Goal: Information Seeking & Learning: Find specific fact

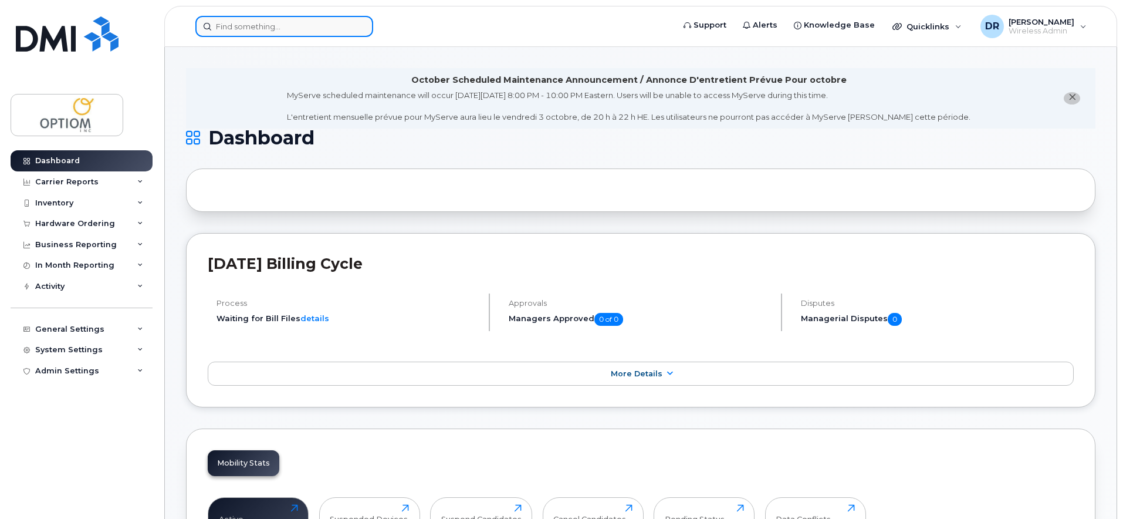
click at [252, 26] on input at bounding box center [284, 26] width 178 height 21
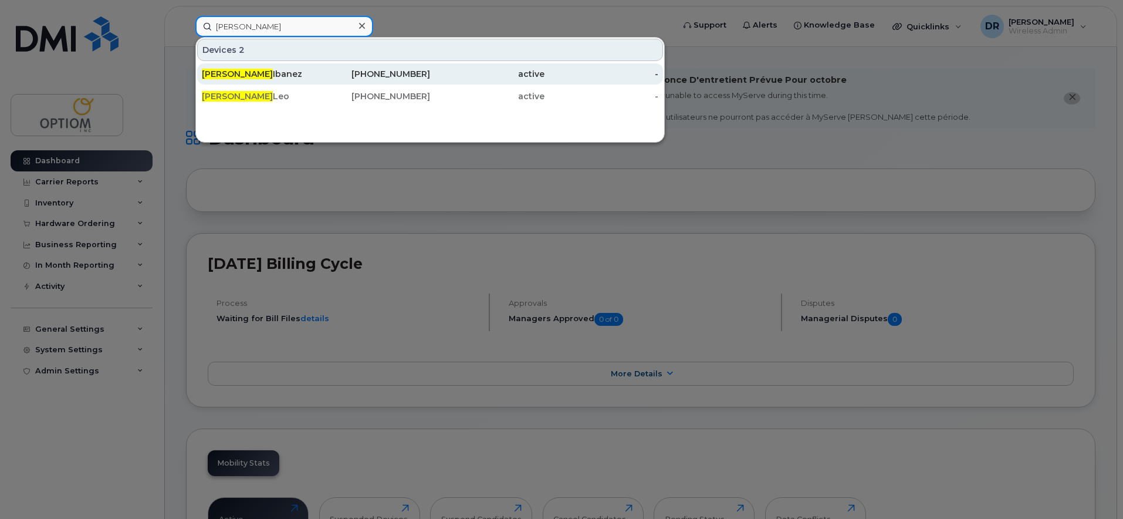
type input "Derek"
click at [292, 78] on div "Derek Ibanez" at bounding box center [259, 74] width 114 height 12
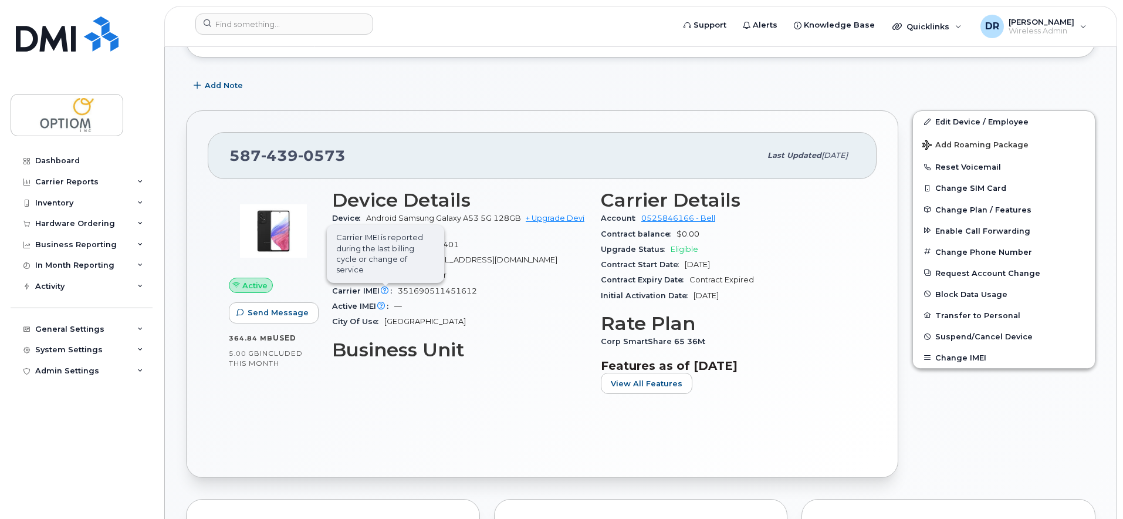
scroll to position [237, 0]
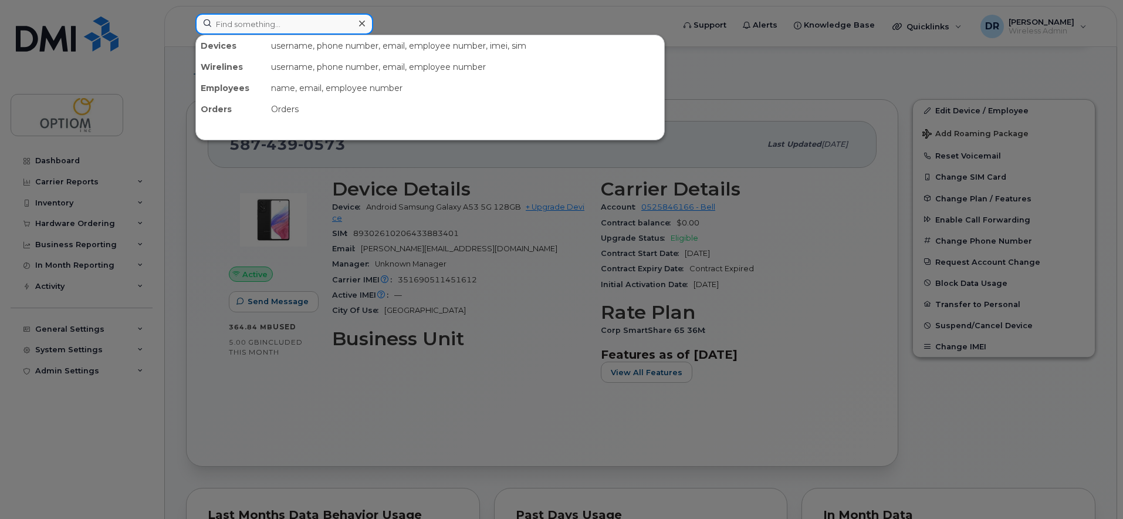
click at [337, 25] on input at bounding box center [284, 23] width 178 height 21
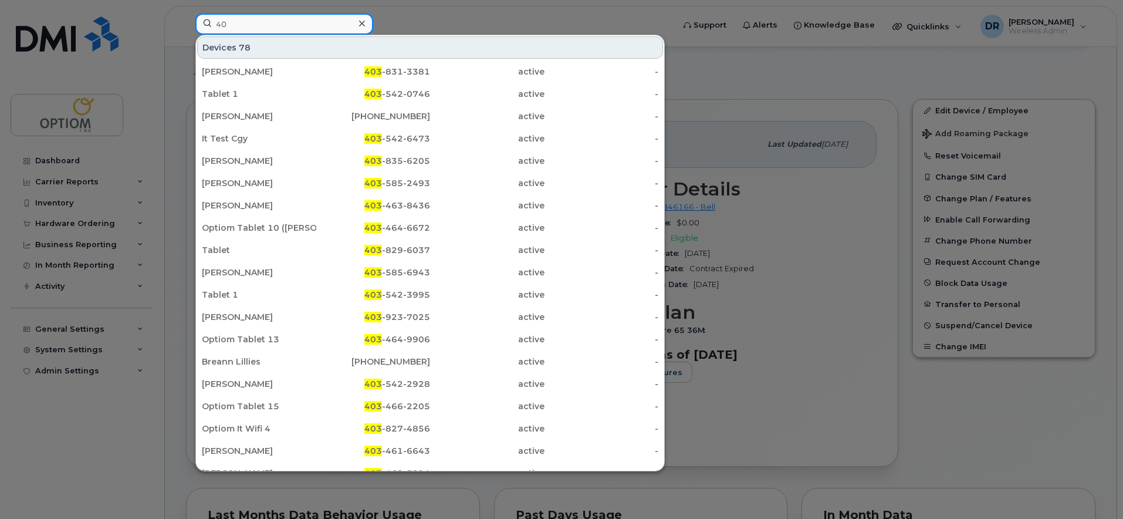
type input "4"
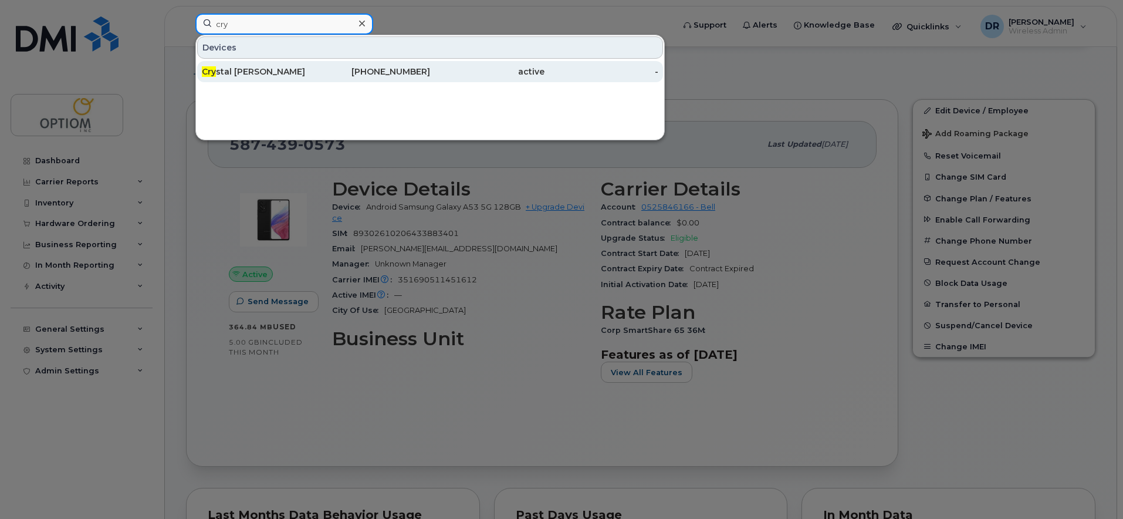
type input "cry"
click at [324, 67] on div "403-462-6905" at bounding box center [373, 72] width 114 height 12
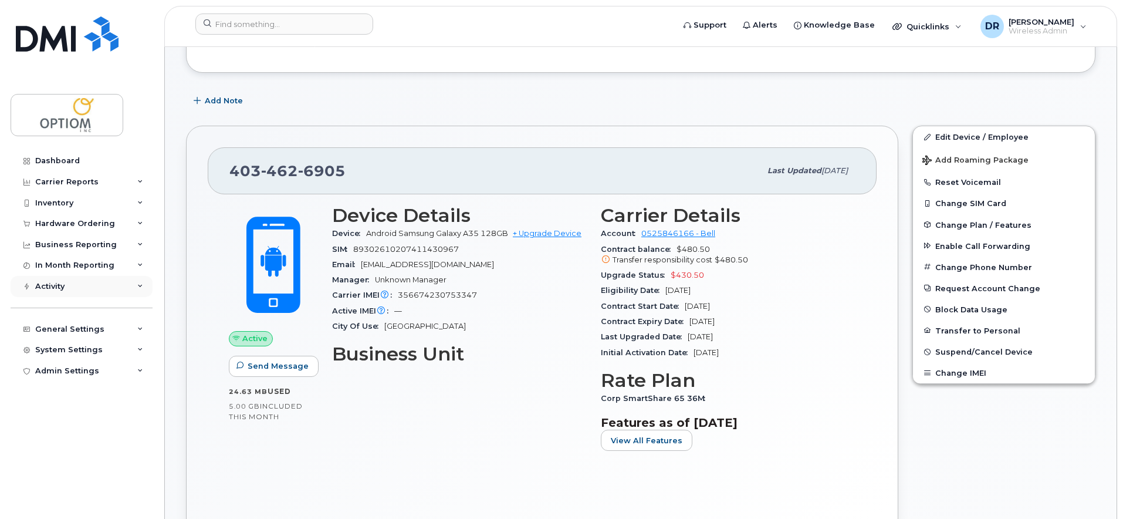
scroll to position [215, 0]
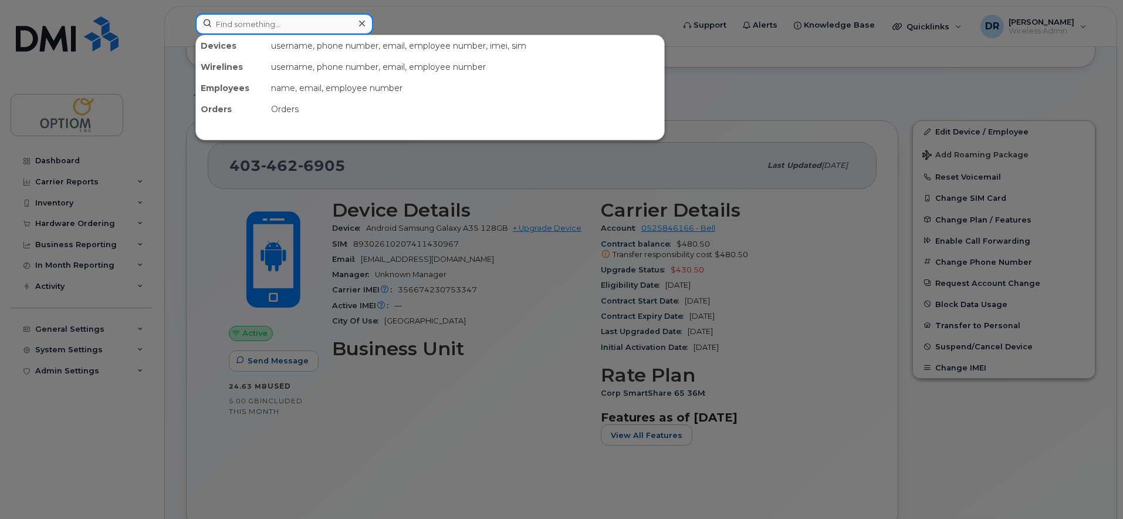
click at [329, 25] on input at bounding box center [284, 23] width 178 height 21
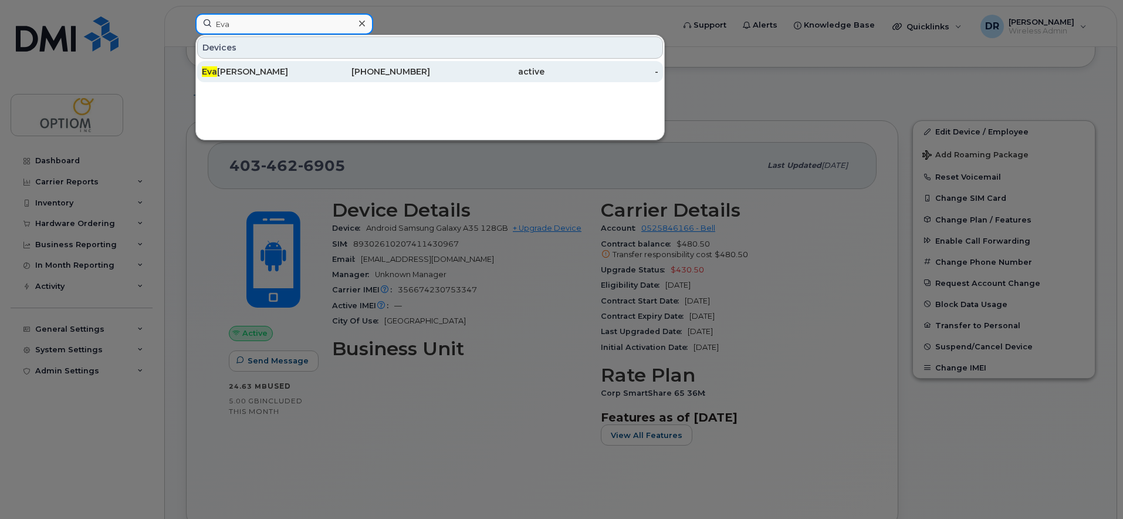
type input "Eva"
click at [315, 72] on div "Eva ngel Lee" at bounding box center [259, 72] width 114 height 12
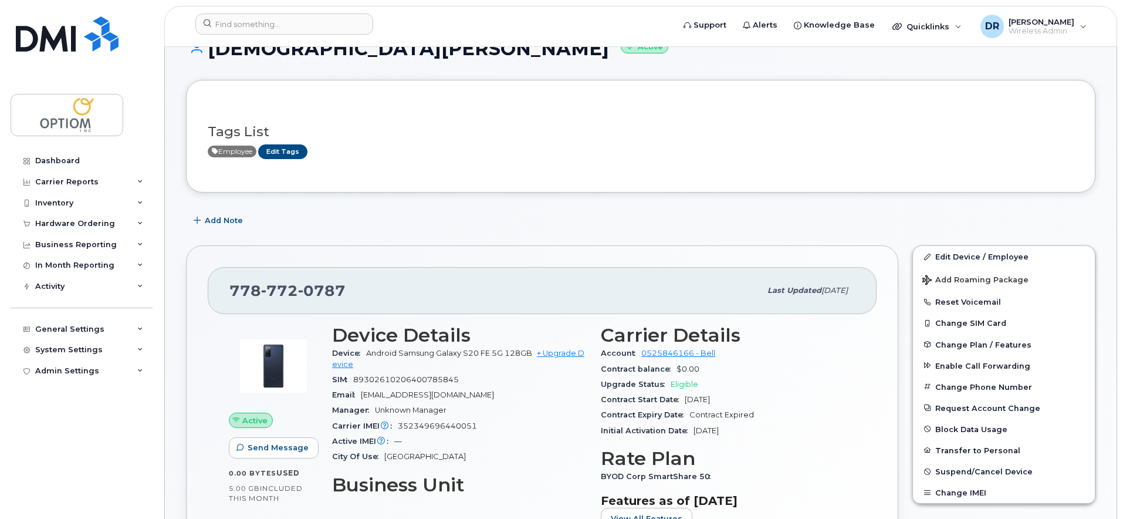
scroll to position [98, 0]
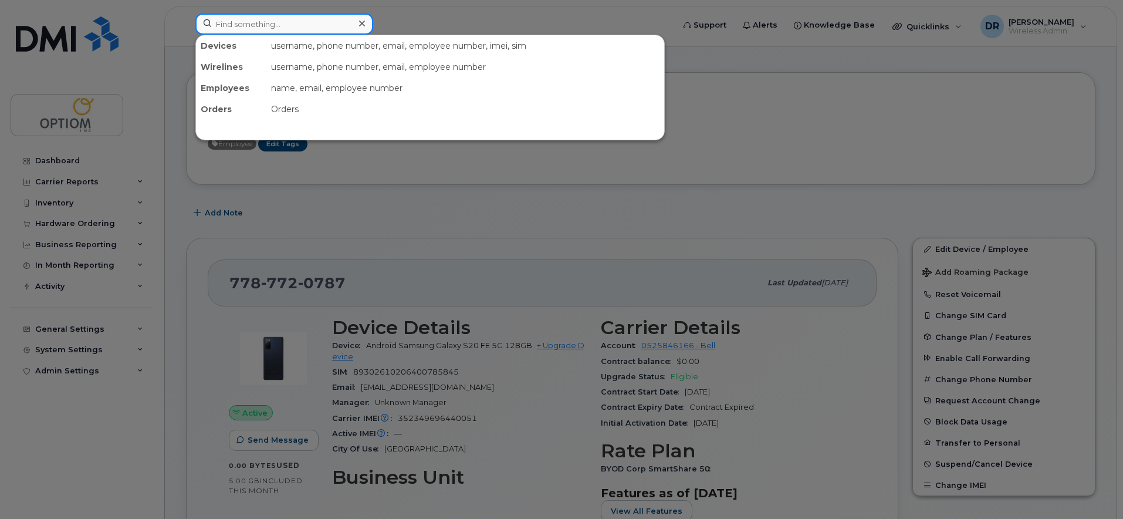
click at [306, 27] on input at bounding box center [284, 23] width 178 height 21
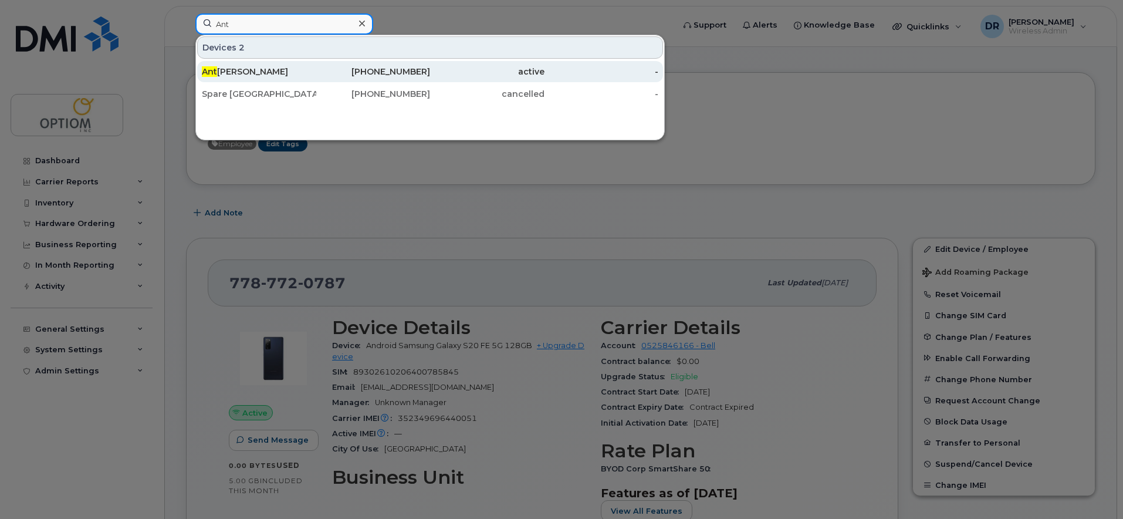
type input "Ant"
click at [300, 64] on div "Ant [PERSON_NAME]" at bounding box center [259, 71] width 114 height 21
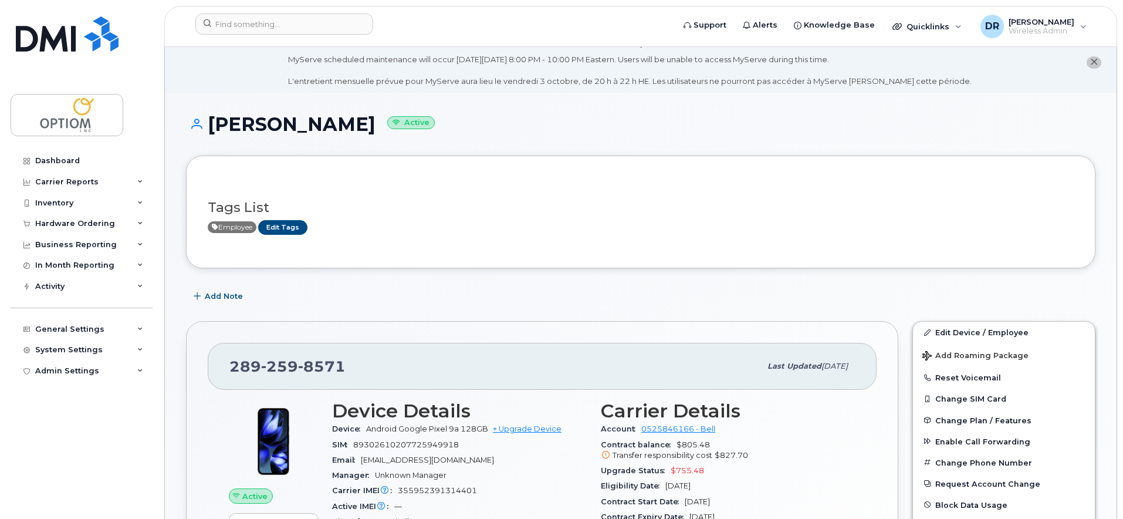
scroll to position [59, 0]
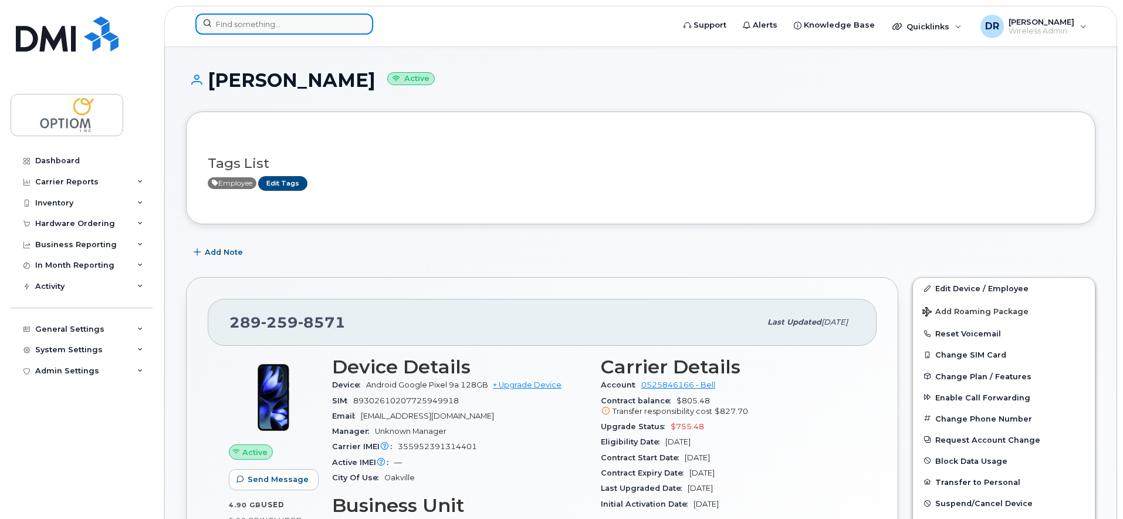
click at [215, 33] on input at bounding box center [284, 23] width 178 height 21
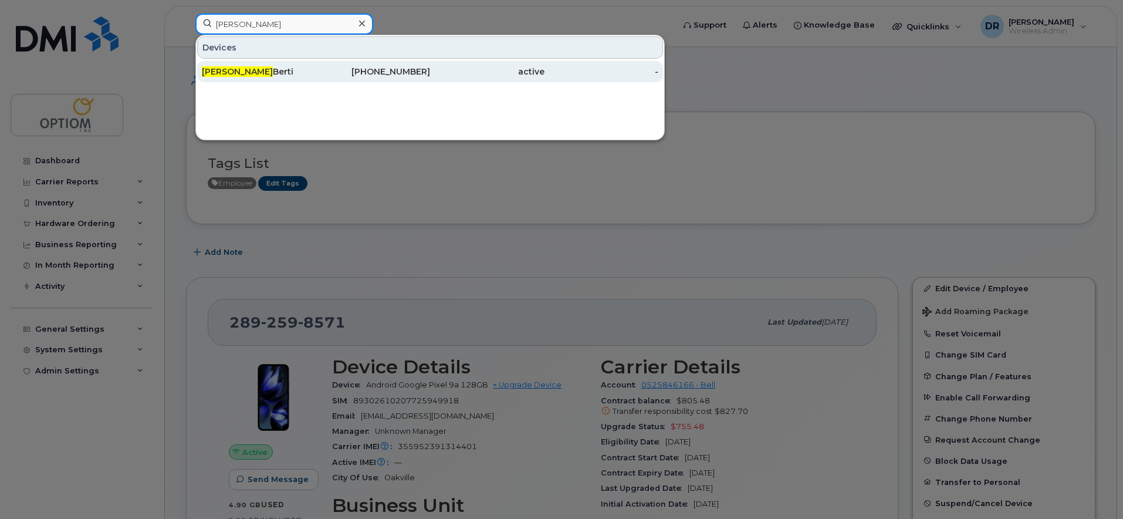
type input "Kim"
click at [235, 67] on div "Kim Berti" at bounding box center [259, 72] width 114 height 12
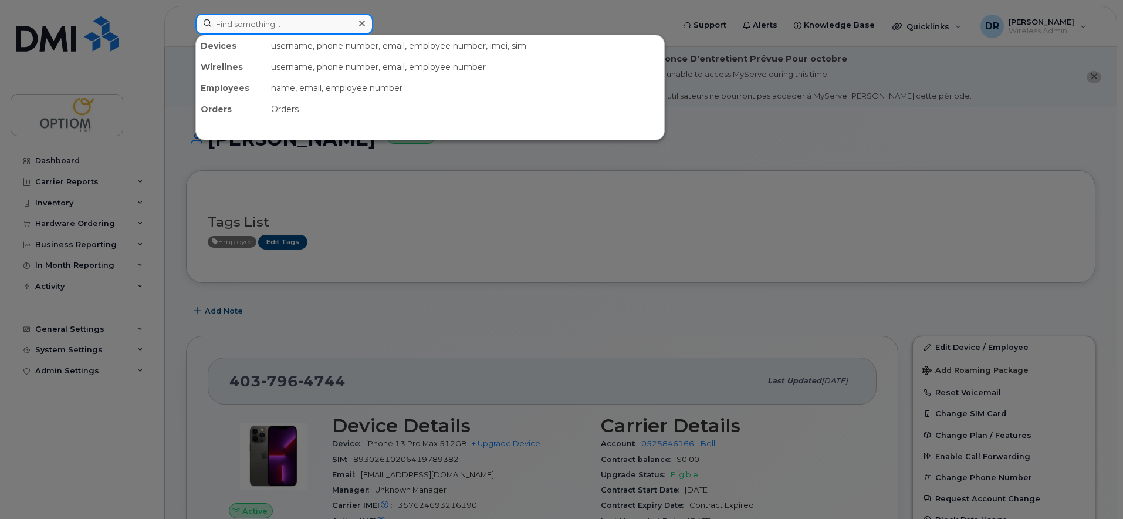
drag, startPoint x: 297, startPoint y: 16, endPoint x: 298, endPoint y: 22, distance: 6.0
click at [297, 16] on input at bounding box center [284, 23] width 178 height 21
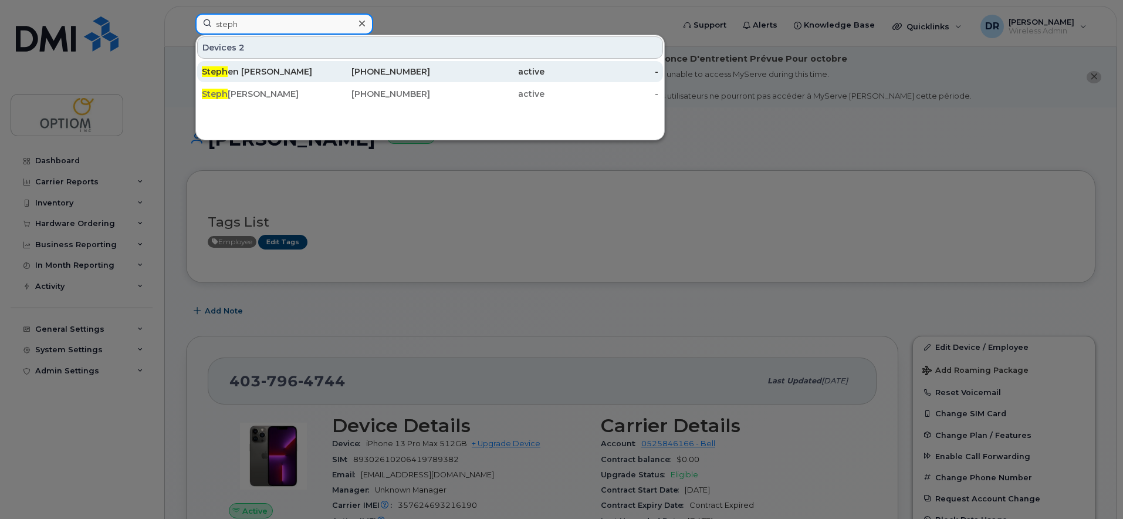
type input "steph"
click at [283, 70] on div "Steph en Barton" at bounding box center [259, 72] width 114 height 12
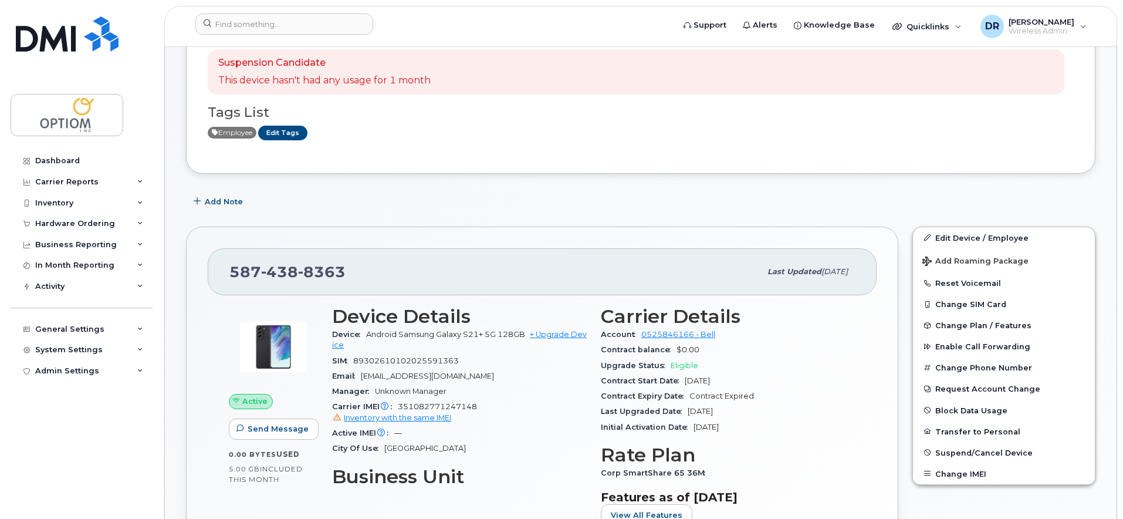
scroll to position [157, 0]
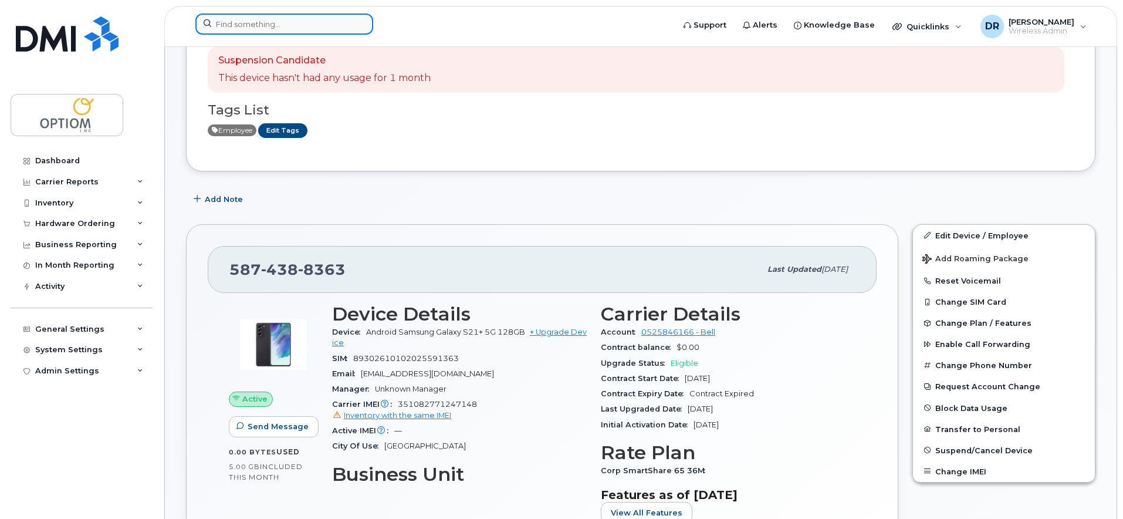
click at [304, 18] on input at bounding box center [284, 23] width 178 height 21
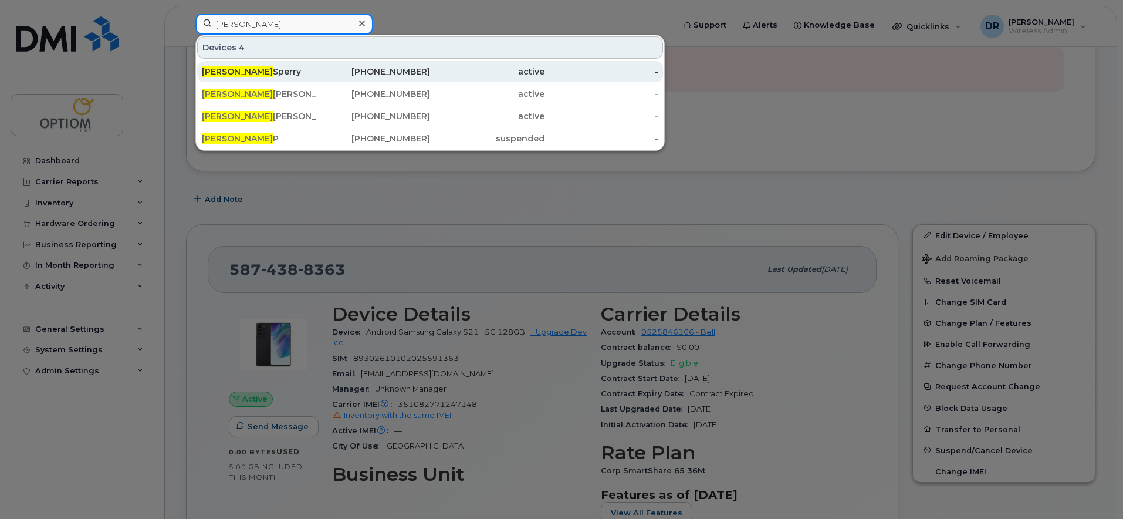
type input "ryan"
click at [285, 66] on div "Ryan Sperry" at bounding box center [259, 71] width 114 height 21
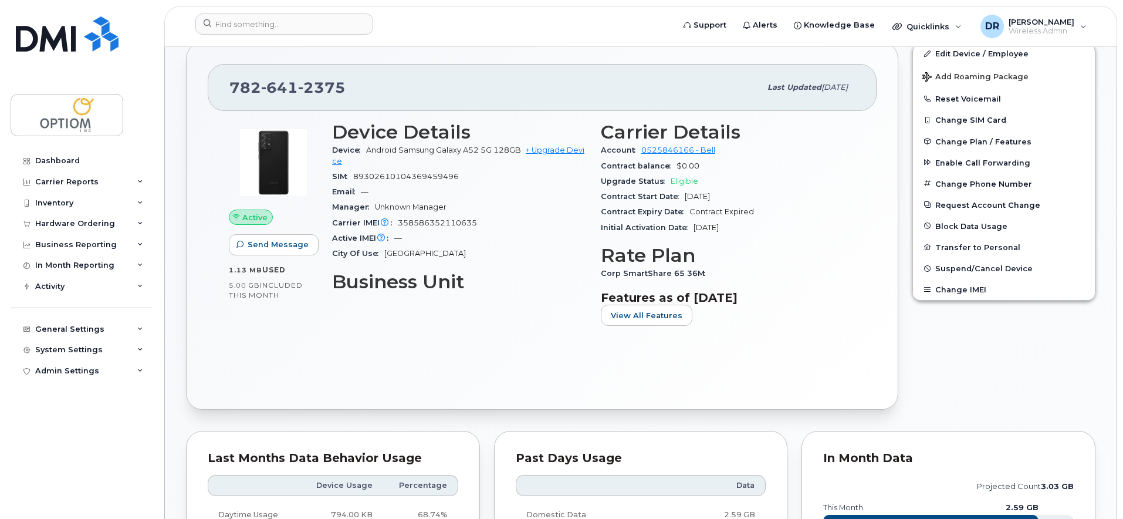
scroll to position [313, 0]
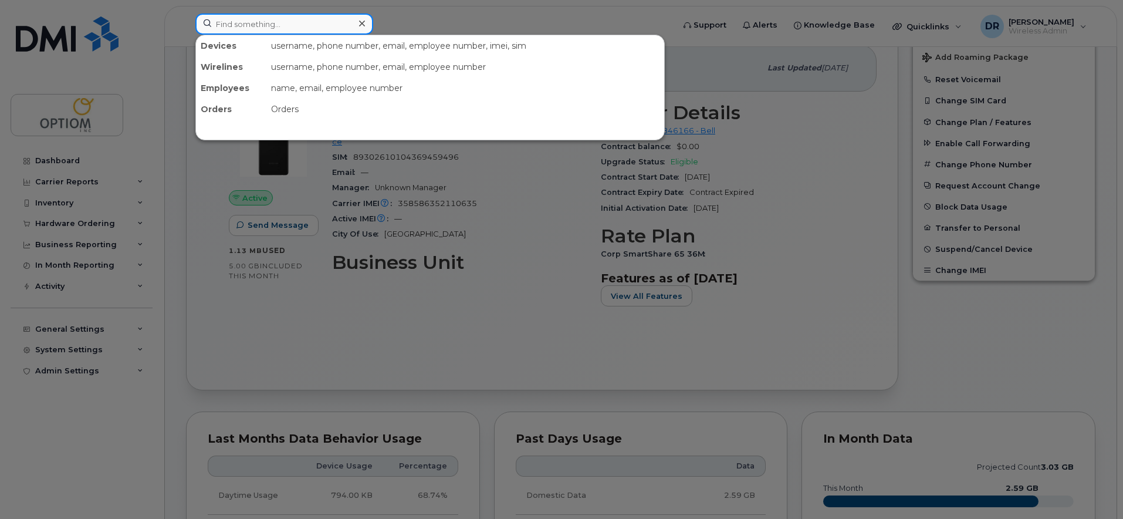
click at [278, 24] on input at bounding box center [284, 23] width 178 height 21
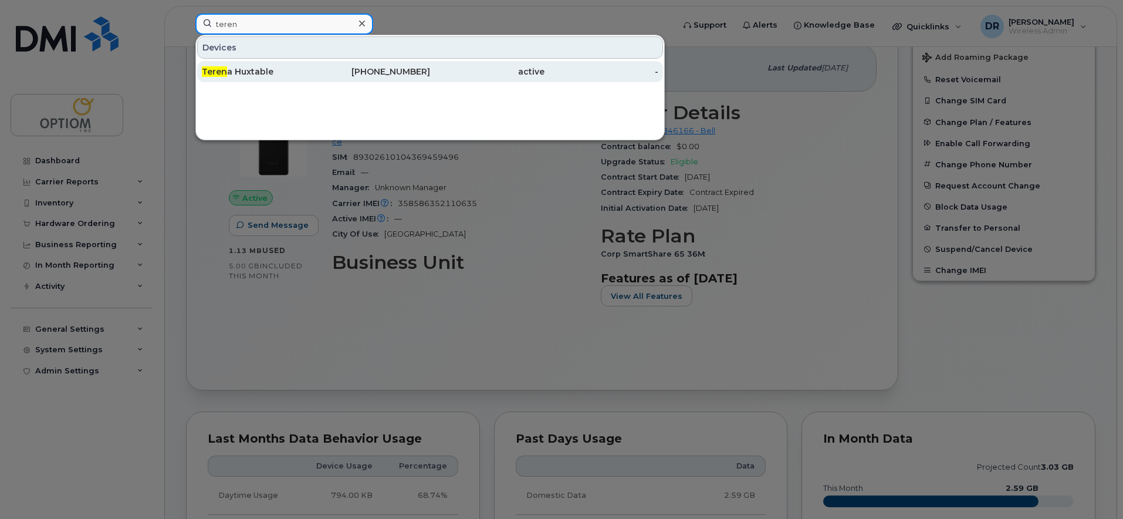
type input "teren"
click at [289, 67] on div "Teren a Huxtable" at bounding box center [259, 72] width 114 height 12
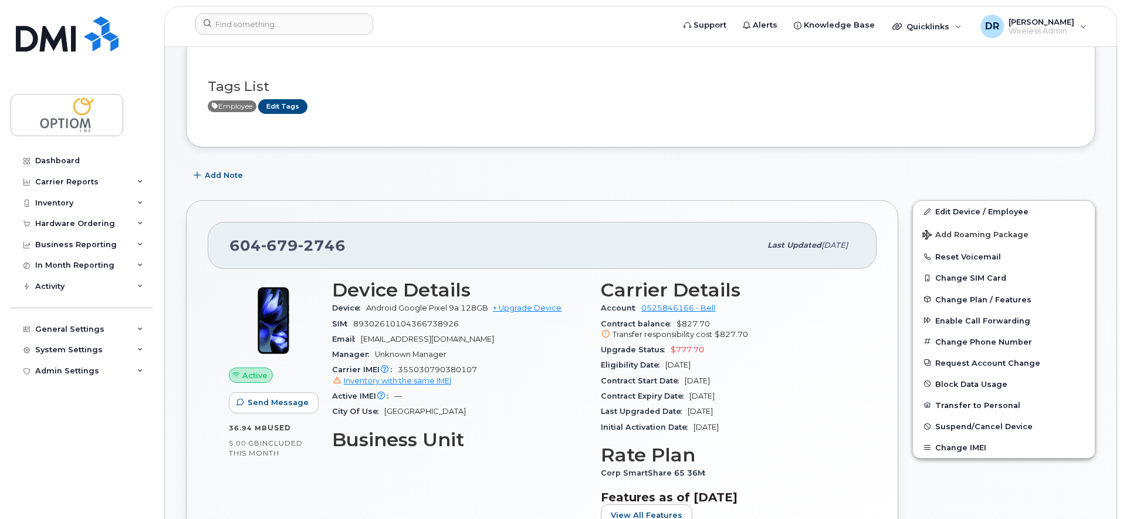
scroll to position [137, 0]
drag, startPoint x: 281, startPoint y: 26, endPoint x: 285, endPoint y: 33, distance: 9.0
click at [281, 26] on input at bounding box center [284, 23] width 178 height 21
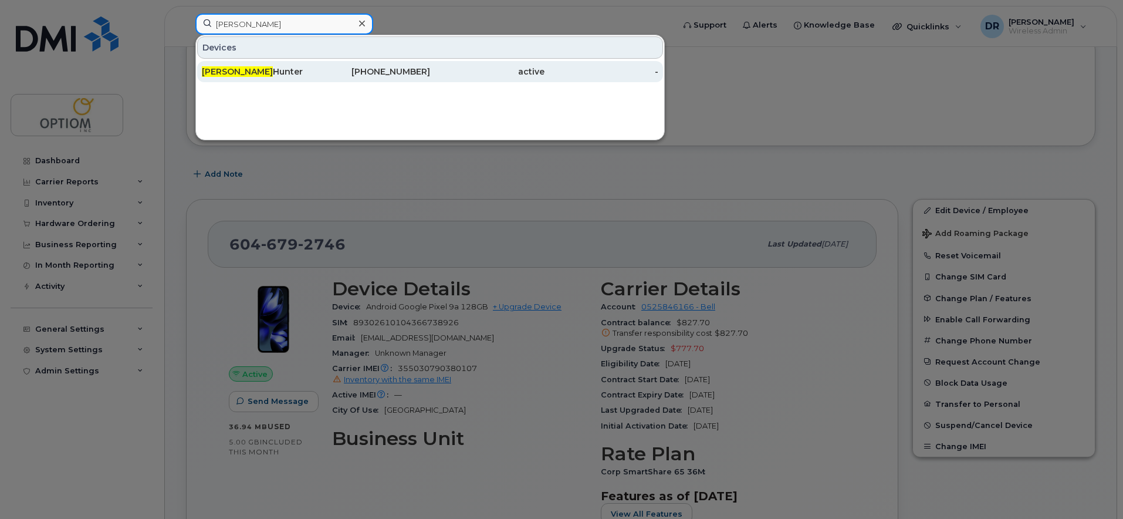
type input "cody"
click at [313, 72] on div "Cody Hunter" at bounding box center [259, 72] width 114 height 12
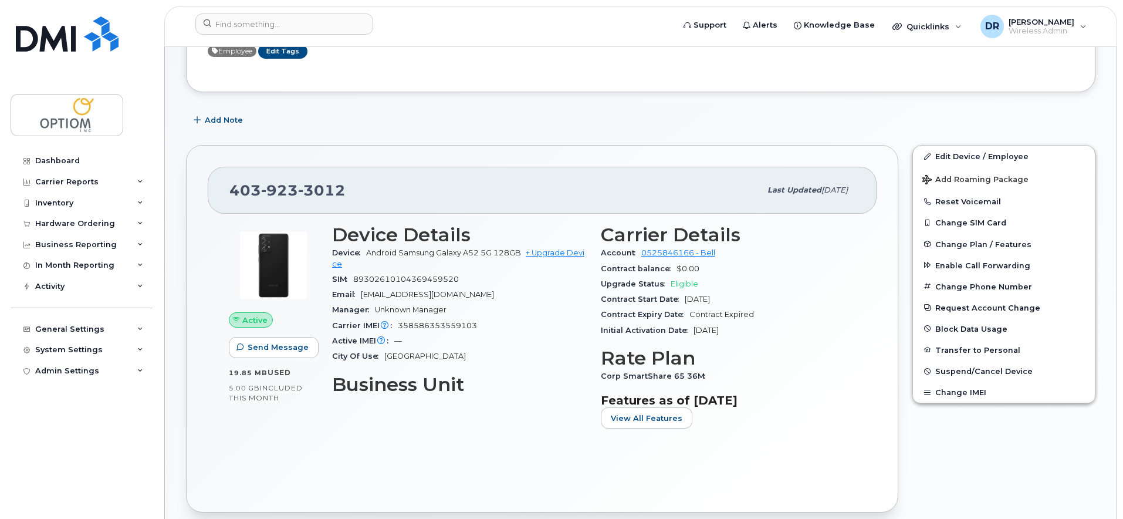
scroll to position [215, 0]
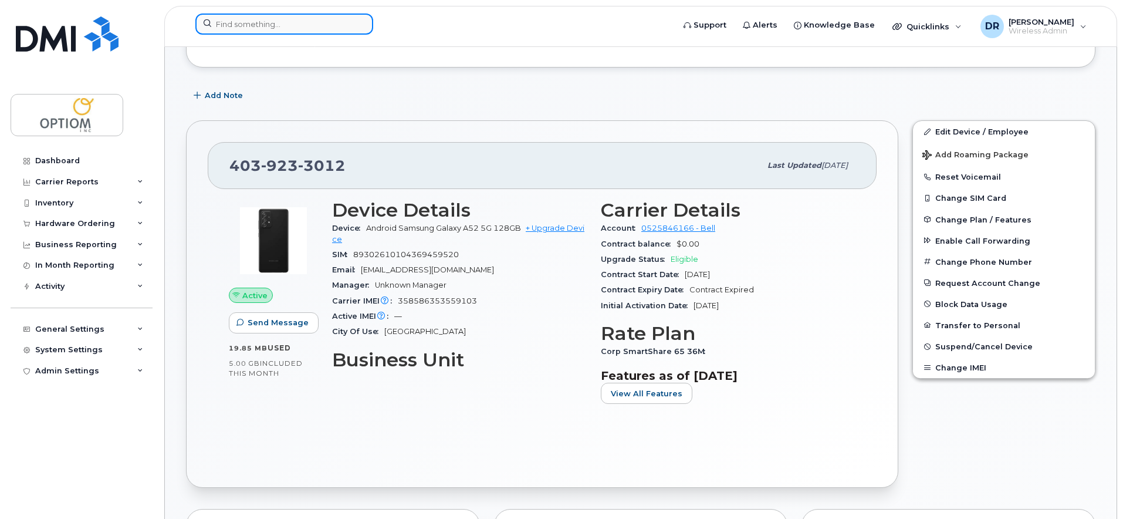
click at [325, 26] on input at bounding box center [284, 23] width 178 height 21
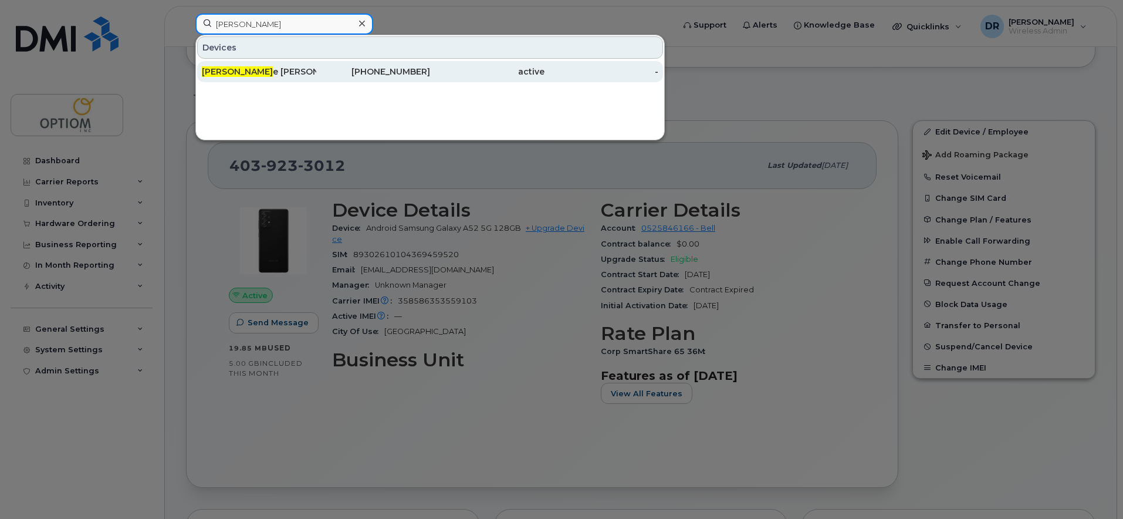
type input "[PERSON_NAME]"
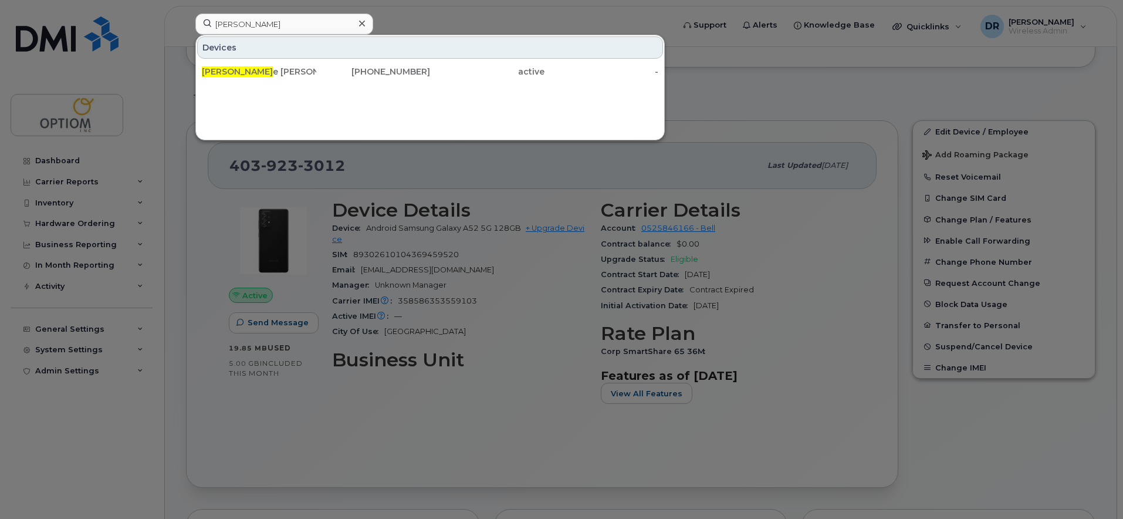
drag, startPoint x: 393, startPoint y: 65, endPoint x: 402, endPoint y: 109, distance: 45.5
click at [393, 65] on div "[PHONE_NUMBER]" at bounding box center [373, 71] width 114 height 21
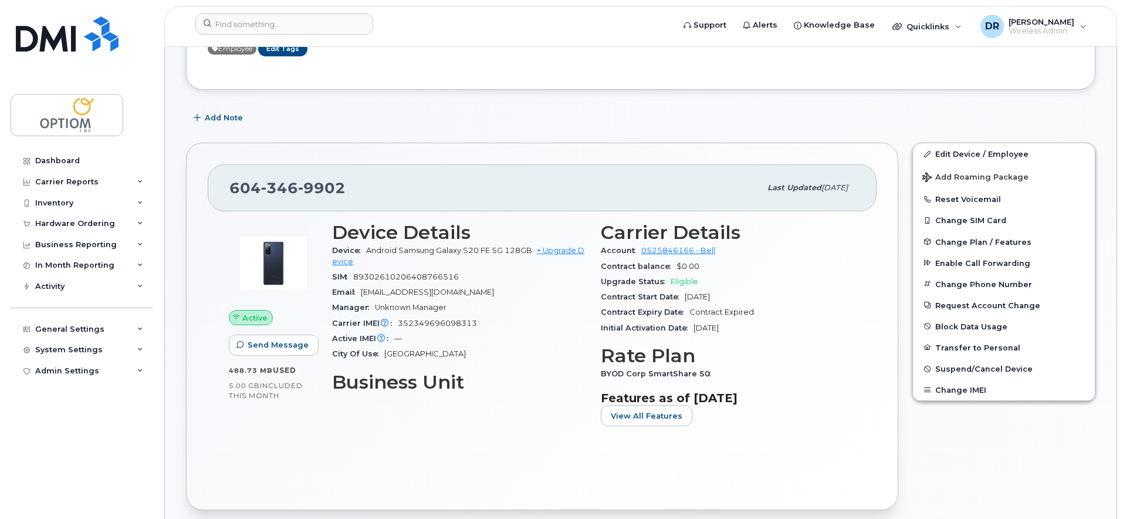
scroll to position [195, 0]
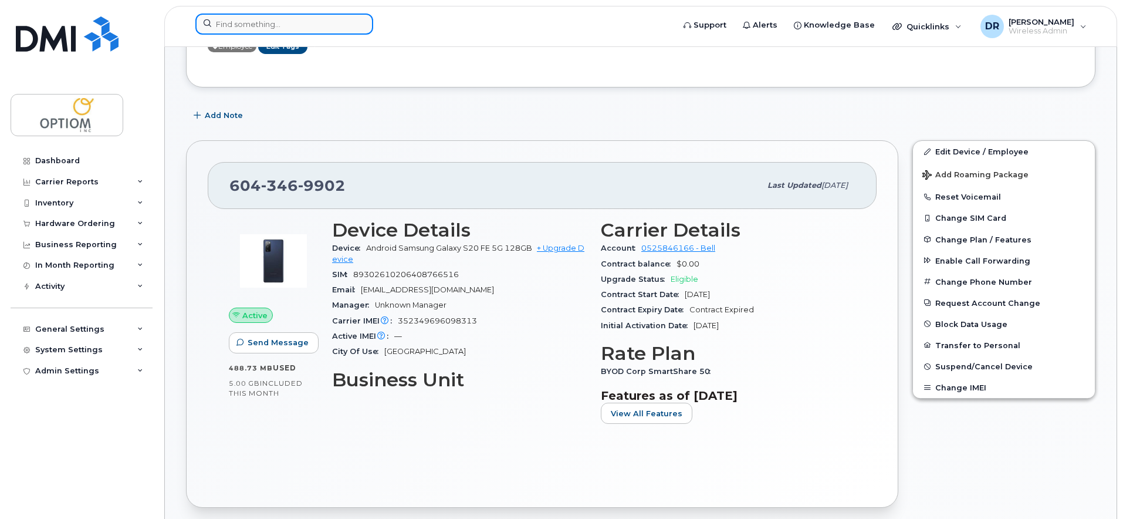
click at [276, 28] on input at bounding box center [284, 23] width 178 height 21
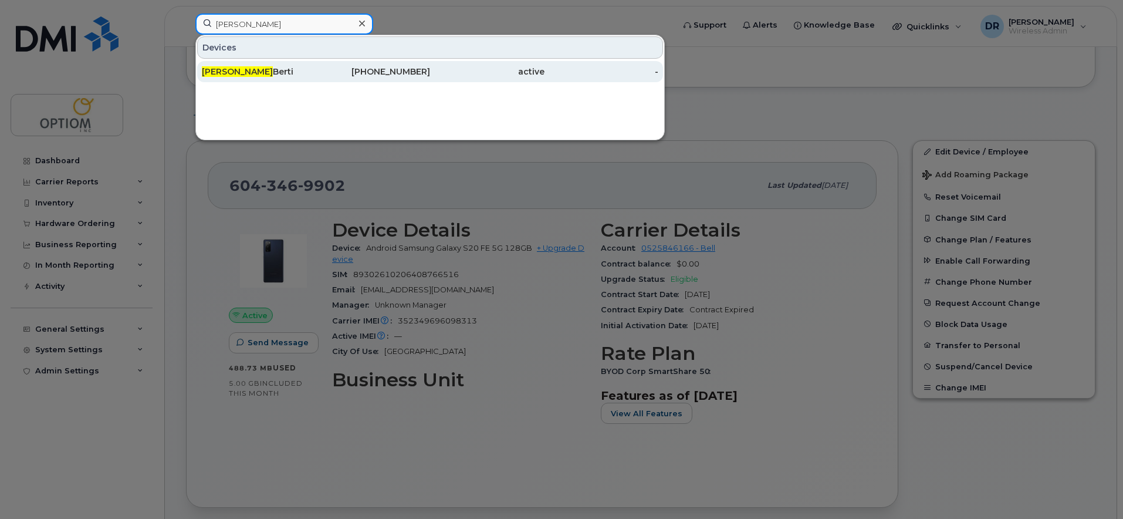
type input "kim"
click at [306, 70] on div "Kim Berti" at bounding box center [259, 72] width 114 height 12
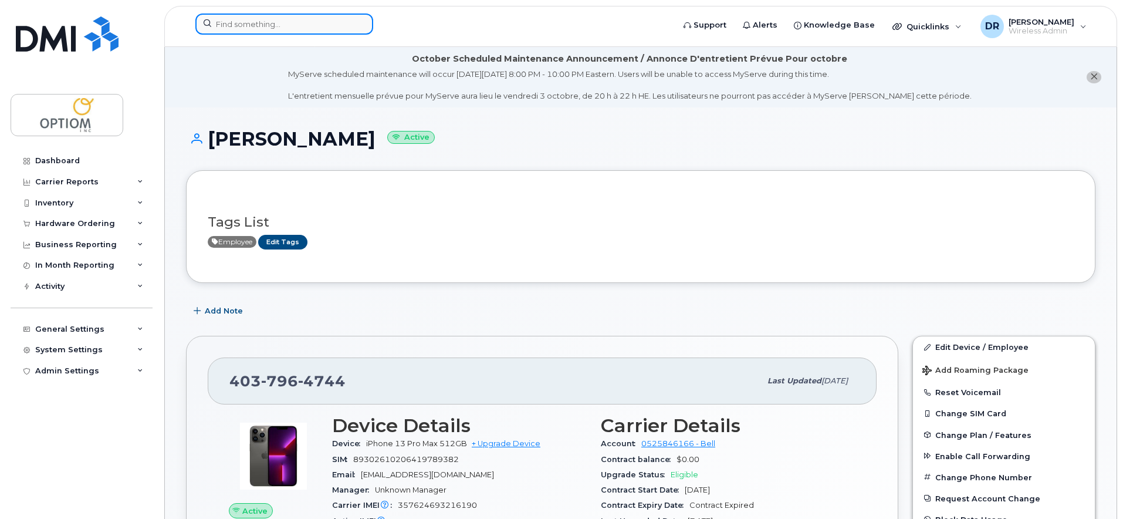
click at [289, 28] on input at bounding box center [284, 23] width 178 height 21
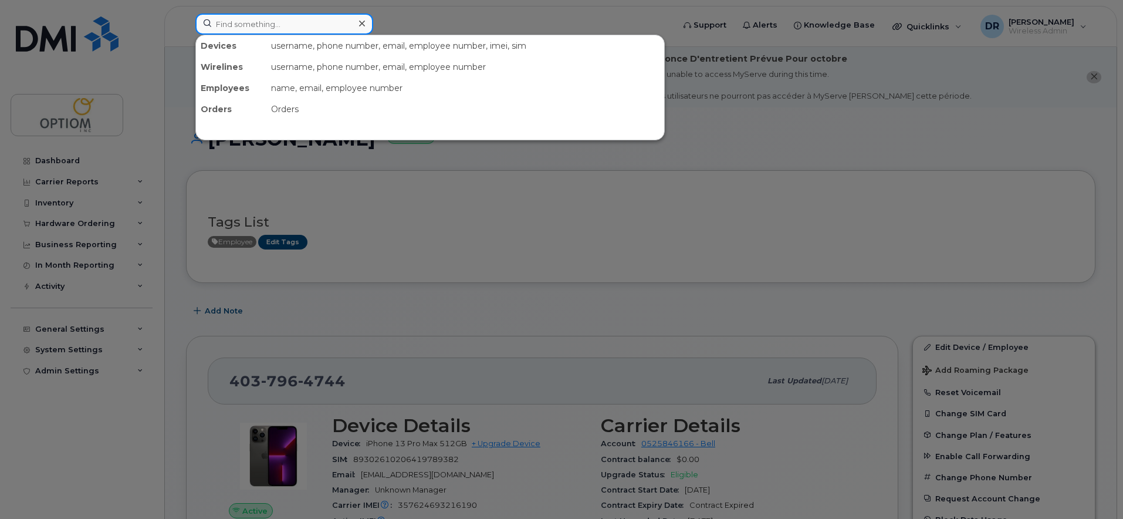
paste input "354977433140325"
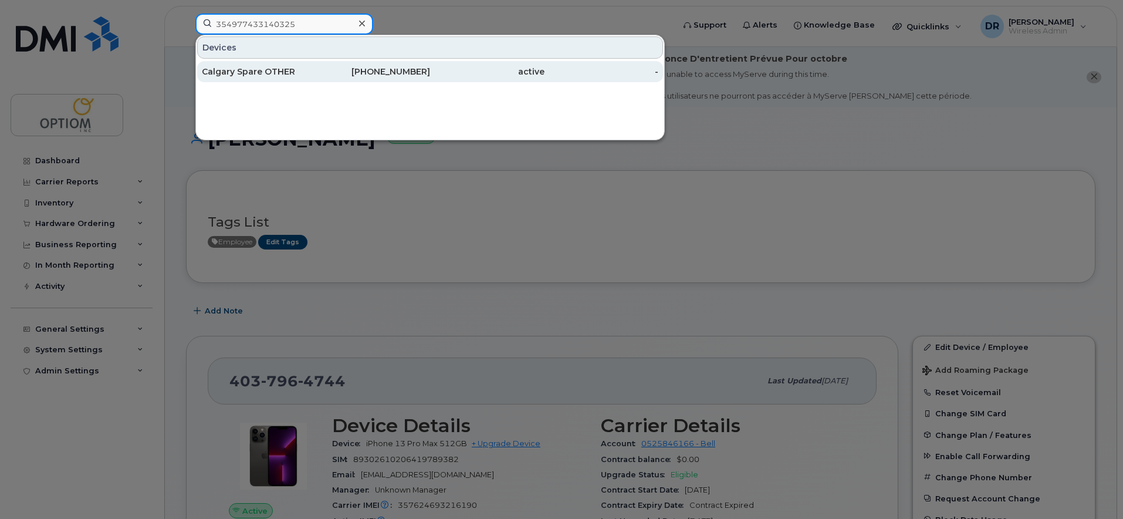
type input "354977433140325"
click at [291, 75] on div "Calgary Spare OTHER" at bounding box center [259, 72] width 114 height 12
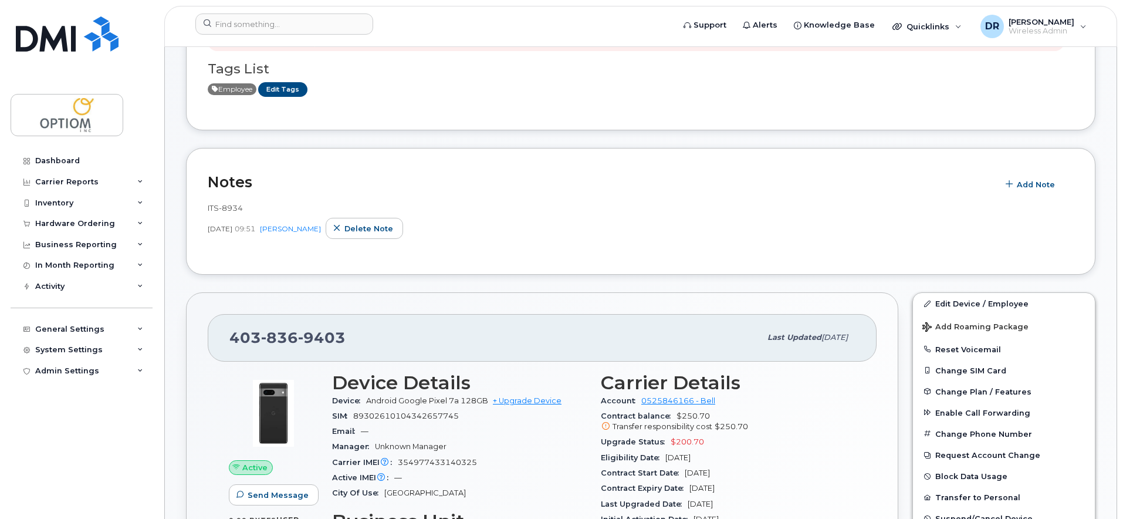
scroll to position [195, 0]
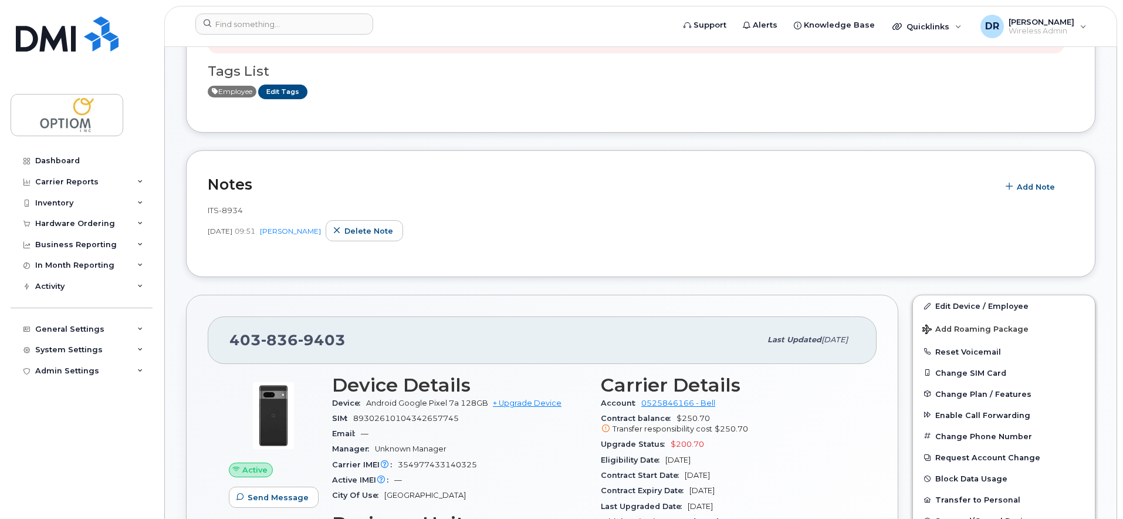
click at [254, 206] on div "ITS-8934" at bounding box center [641, 210] width 866 height 11
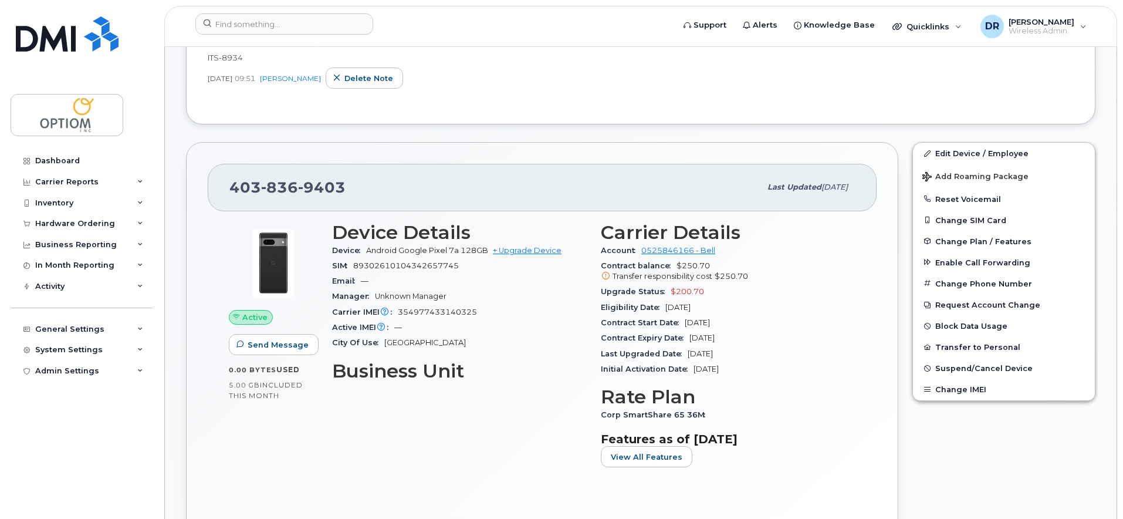
scroll to position [372, 0]
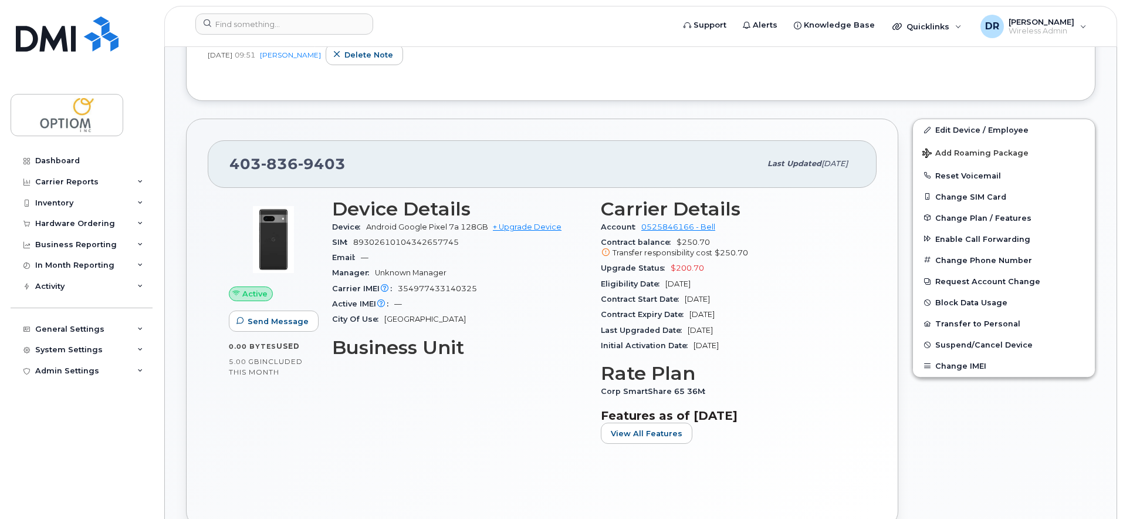
drag, startPoint x: 691, startPoint y: 315, endPoint x: 745, endPoint y: 317, distance: 54.0
click at [745, 317] on div "Contract Expiry Date Jun 13, 2026" at bounding box center [728, 314] width 255 height 15
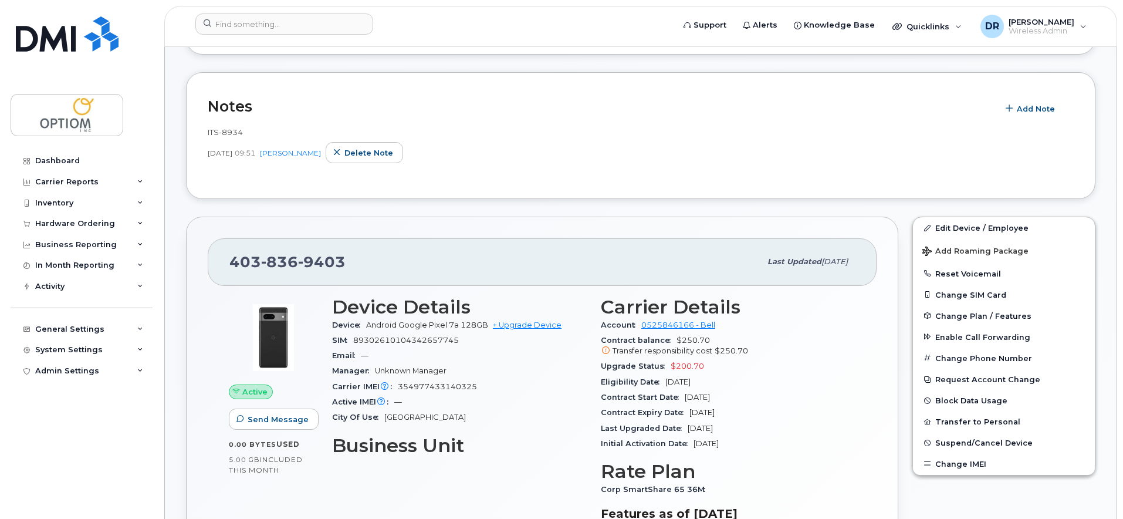
scroll to position [274, 0]
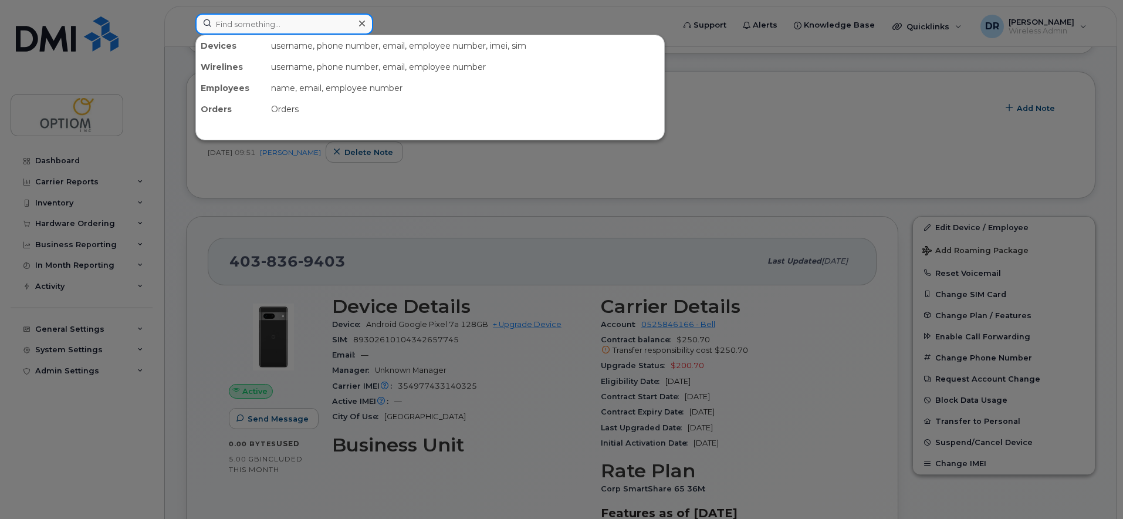
click at [279, 25] on input at bounding box center [284, 23] width 178 height 21
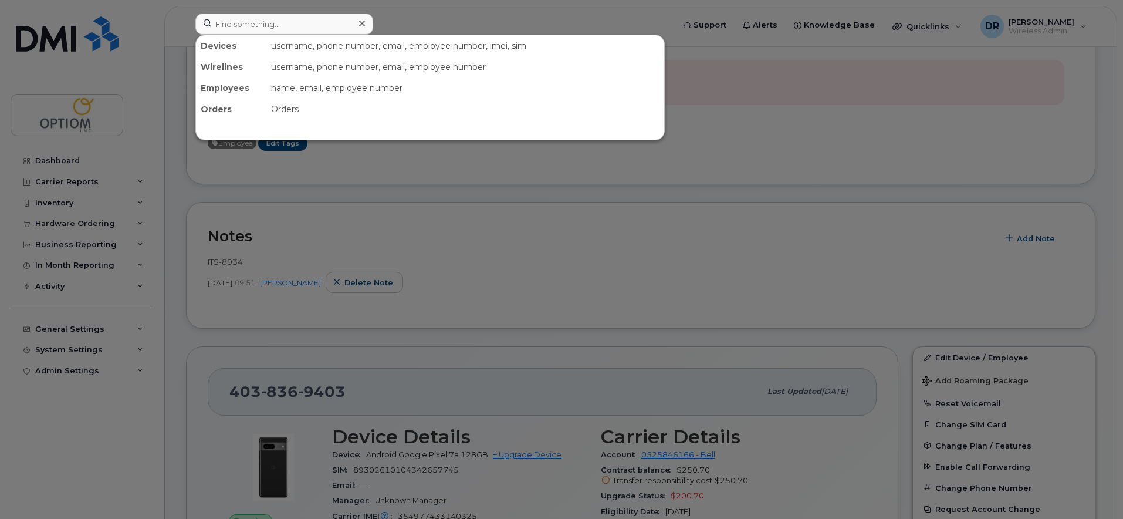
scroll to position [0, 0]
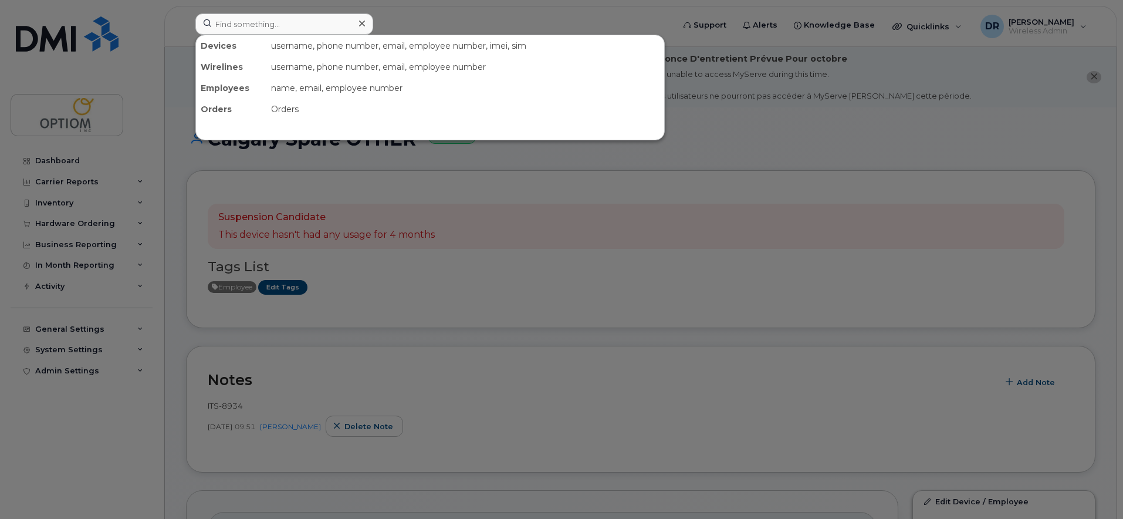
click at [947, 154] on div at bounding box center [561, 259] width 1123 height 519
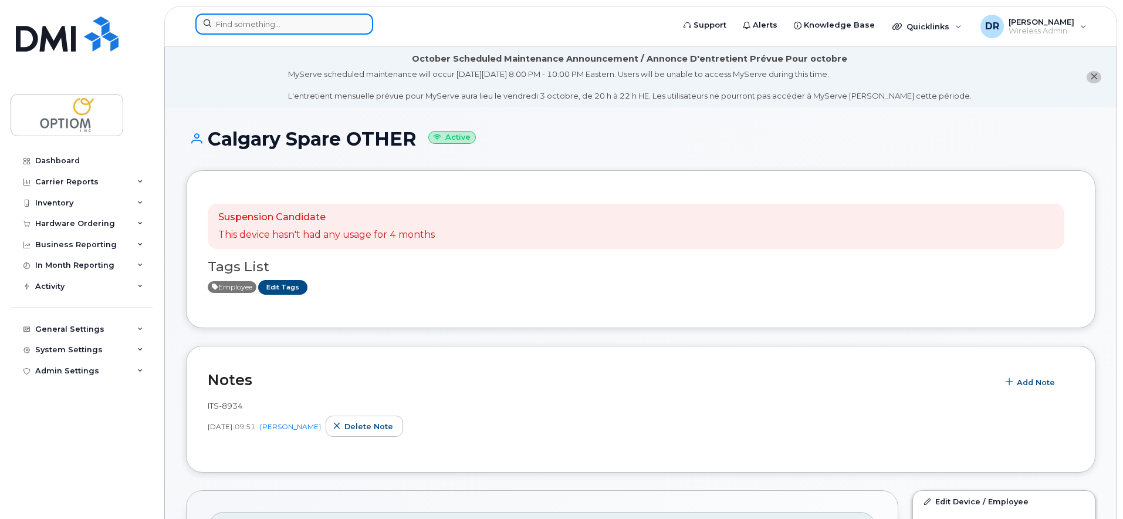
click at [271, 19] on input at bounding box center [284, 23] width 178 height 21
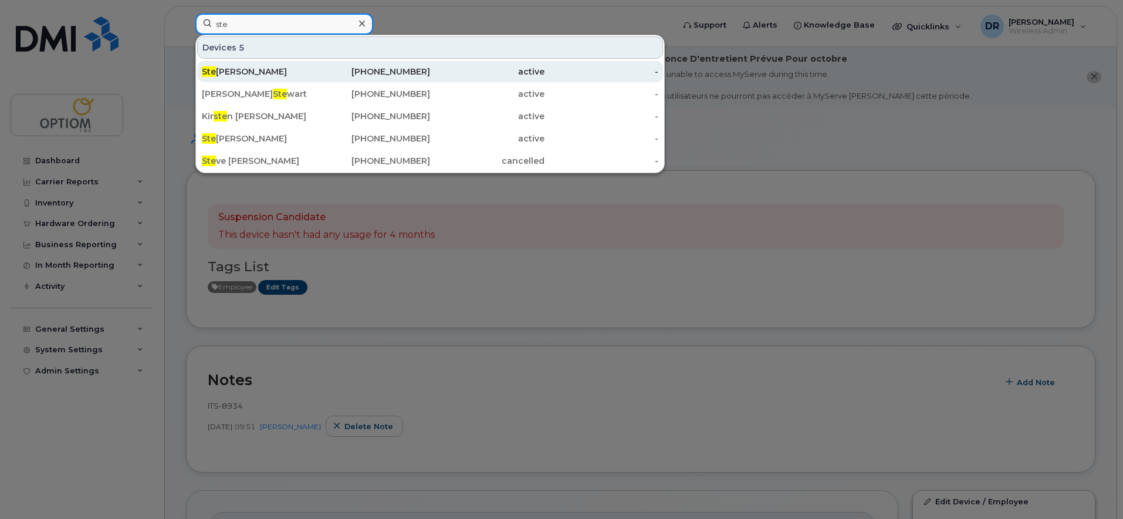
type input "ste"
click at [254, 68] on div "Ste phen Barton" at bounding box center [259, 72] width 114 height 12
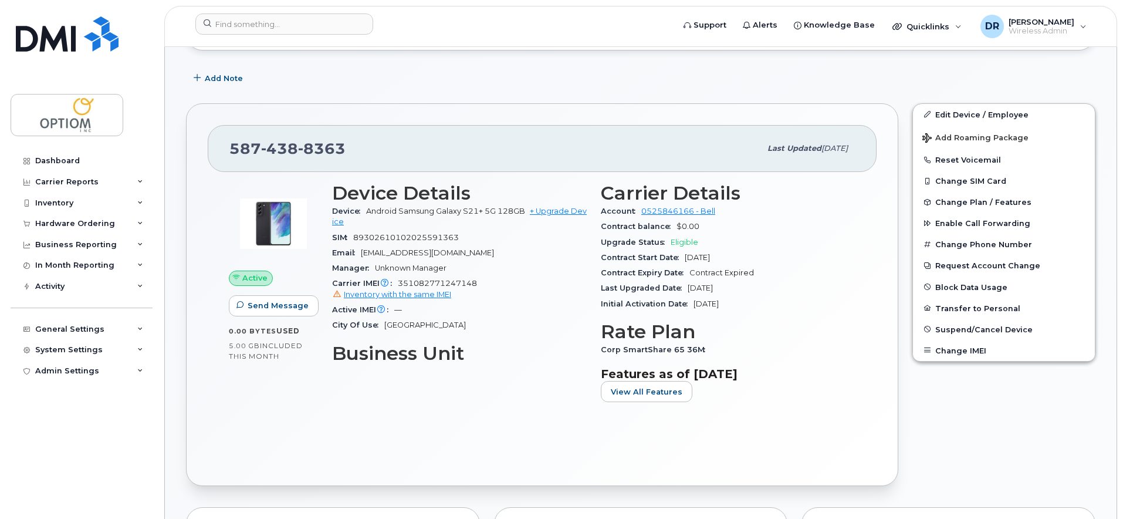
scroll to position [276, 0]
drag, startPoint x: 744, startPoint y: 290, endPoint x: 696, endPoint y: 290, distance: 48.1
click at [696, 290] on div "Last Upgraded Date Oct 04, 2021" at bounding box center [728, 289] width 255 height 15
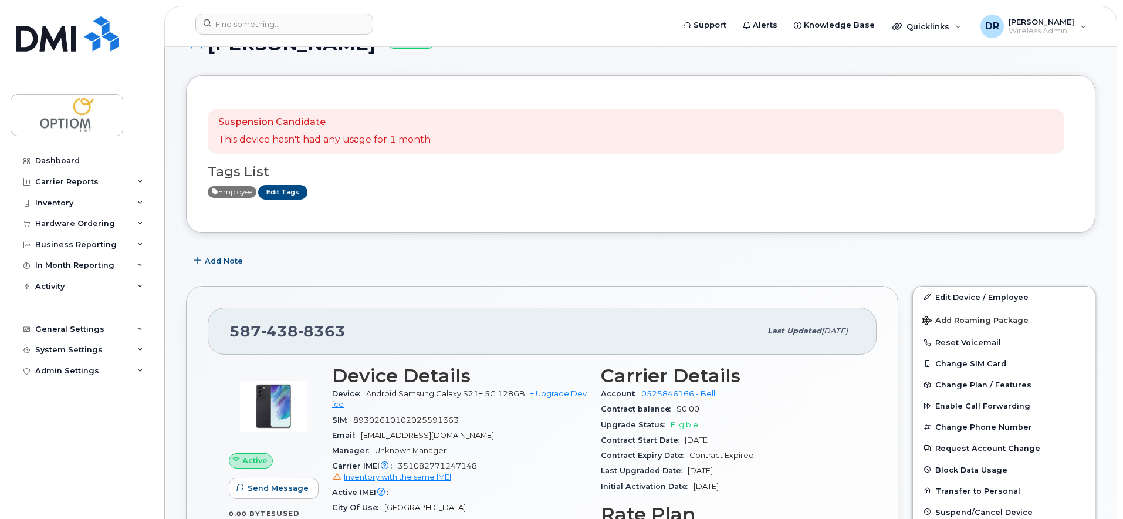
scroll to position [60, 0]
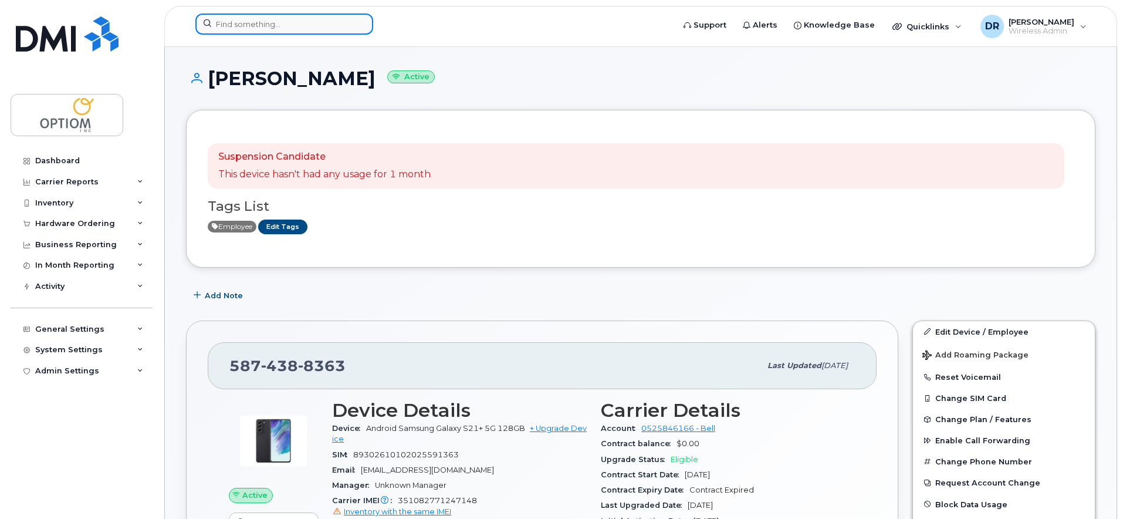
click at [271, 22] on input at bounding box center [284, 23] width 178 height 21
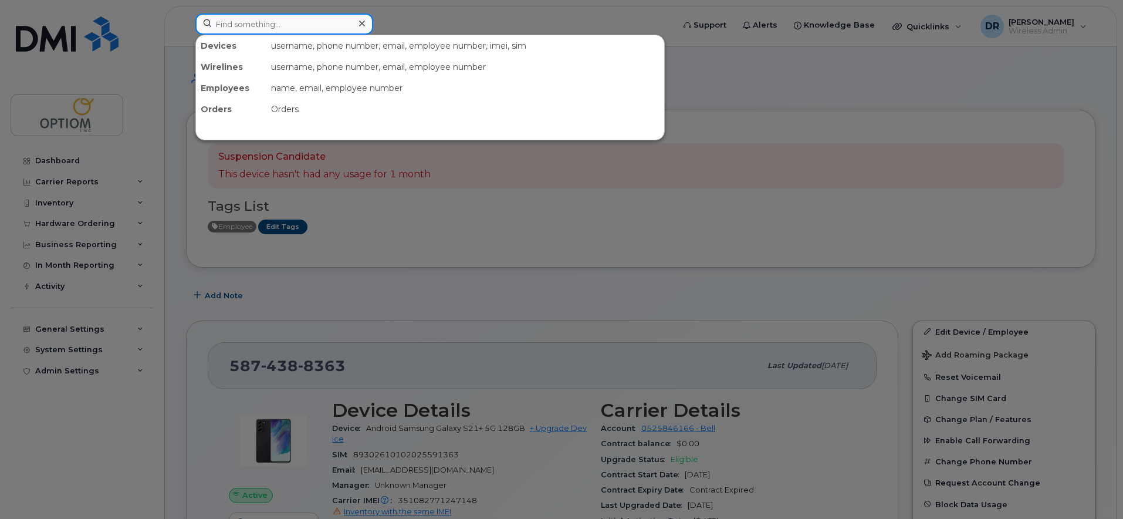
paste input "355952391314401"
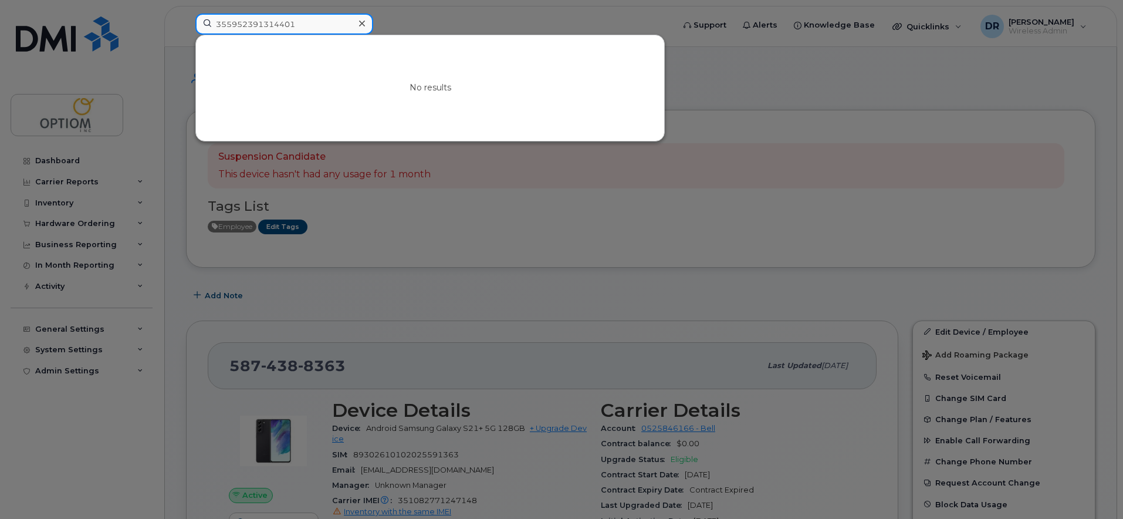
drag, startPoint x: 230, startPoint y: 23, endPoint x: 163, endPoint y: 32, distance: 68.0
click at [186, 32] on div "355952391314401 No results" at bounding box center [430, 26] width 489 height 26
type input "355952391314401"
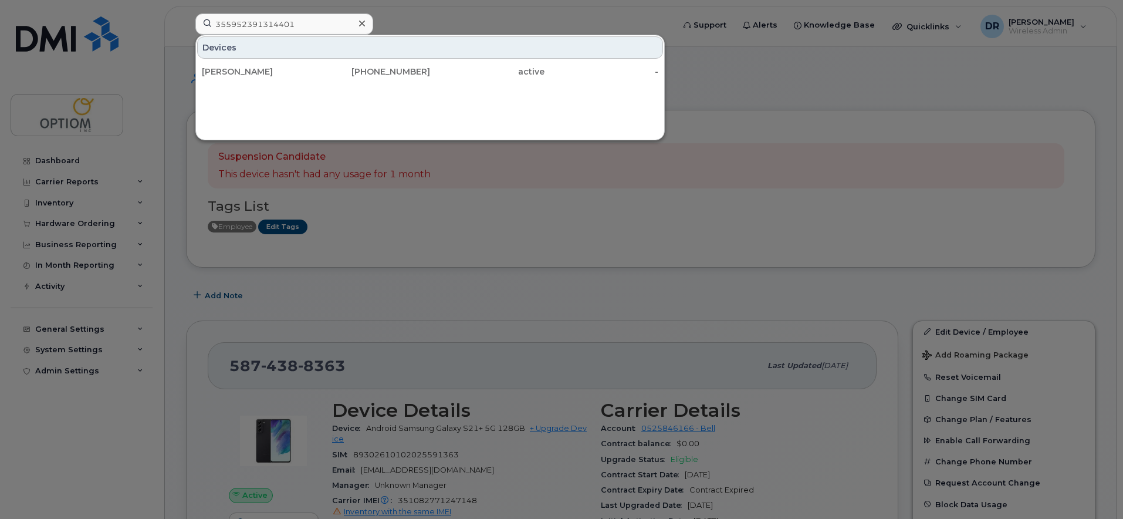
drag, startPoint x: 258, startPoint y: 75, endPoint x: 423, endPoint y: 139, distance: 176.9
click at [258, 75] on div "Antoinette Manuel" at bounding box center [259, 72] width 114 height 12
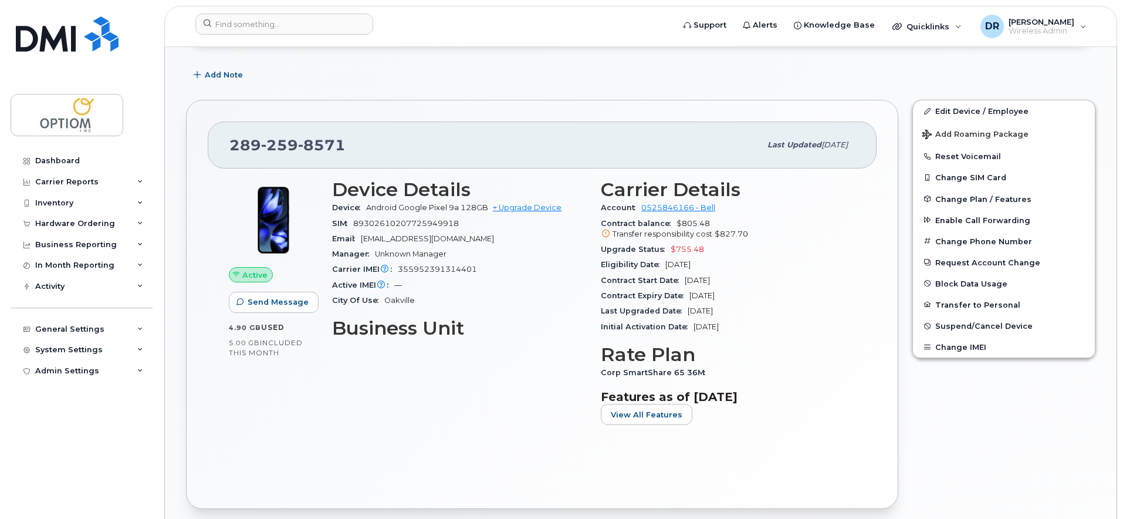
scroll to position [237, 0]
click at [773, 308] on div "Last Upgraded Date [DATE]" at bounding box center [728, 310] width 255 height 15
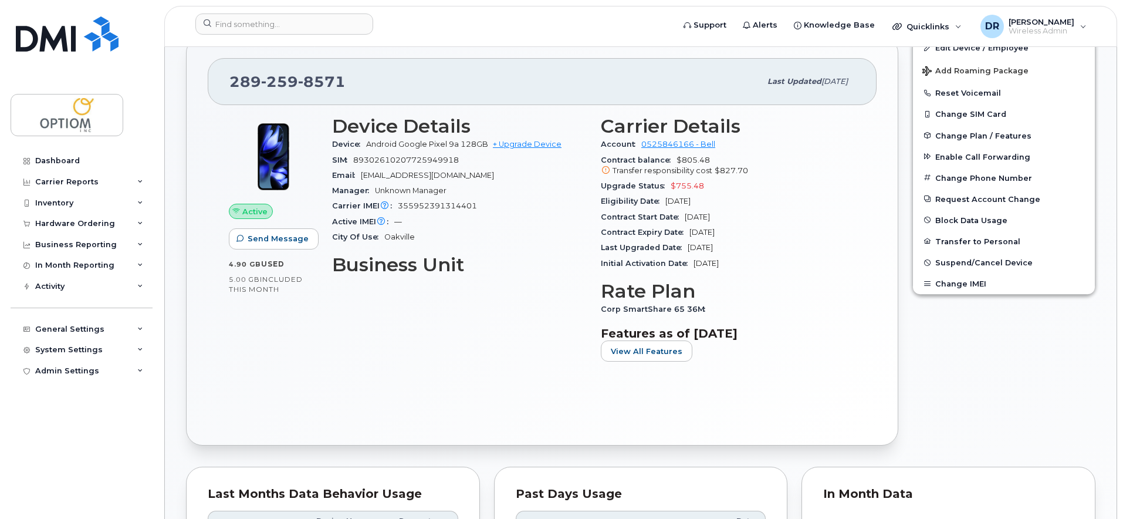
scroll to position [276, 0]
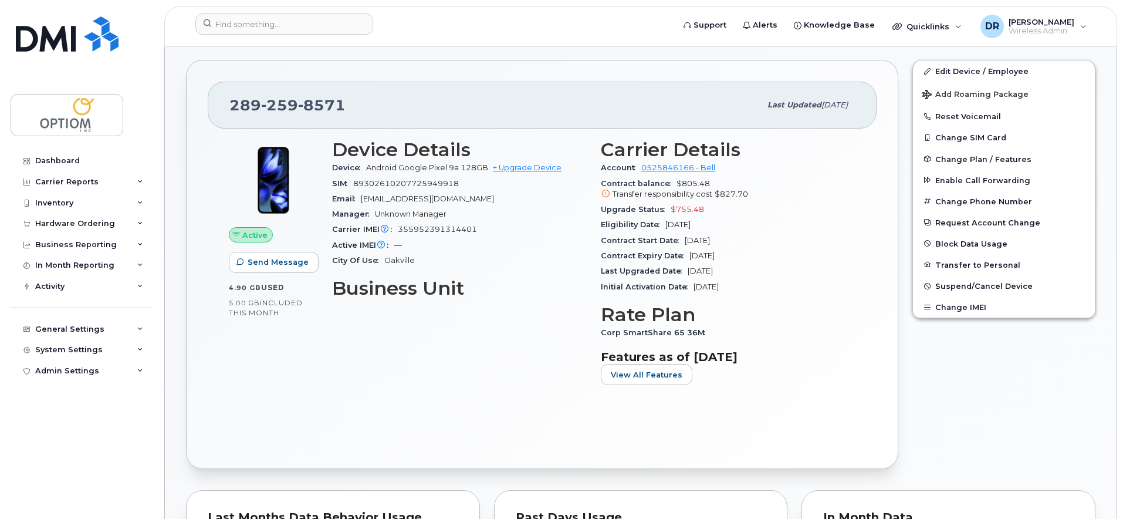
drag, startPoint x: 596, startPoint y: 225, endPoint x: 732, endPoint y: 234, distance: 137.0
click at [731, 231] on div "Carrier Details Account 0525846166 - Bell Contract balance $805.48 Transfer res…" at bounding box center [728, 266] width 269 height 269
drag, startPoint x: 739, startPoint y: 242, endPoint x: 603, endPoint y: 242, distance: 135.6
click at [603, 242] on div "Contract Start Date [DATE]" at bounding box center [728, 240] width 255 height 15
drag, startPoint x: 601, startPoint y: 256, endPoint x: 743, endPoint y: 259, distance: 142.0
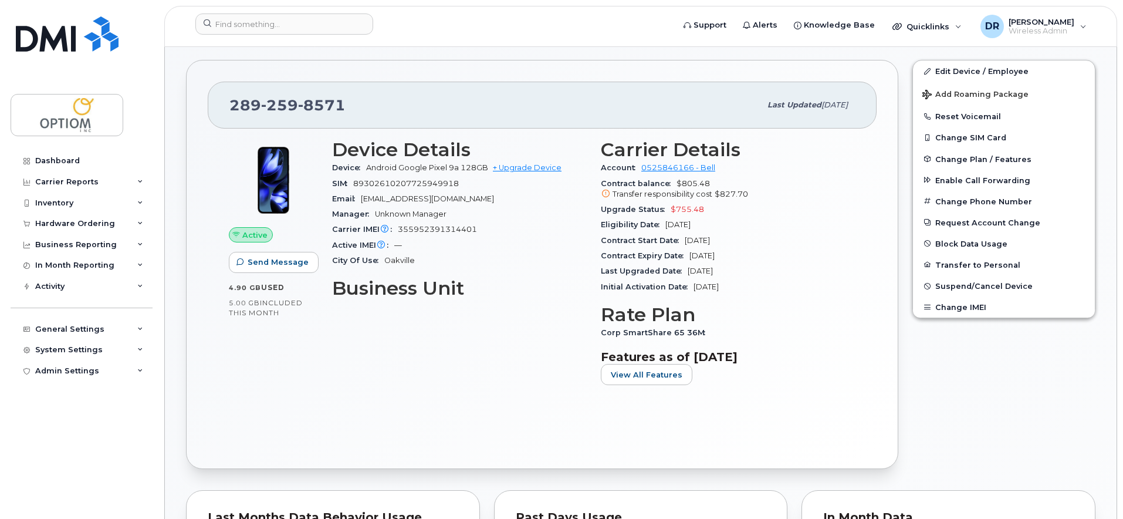
click at [742, 258] on div "Contract Expiry Date [DATE]" at bounding box center [728, 255] width 255 height 15
drag, startPoint x: 740, startPoint y: 269, endPoint x: 600, endPoint y: 275, distance: 140.4
click at [600, 275] on div "Carrier Details Account 0525846166 - Bell Contract balance $805.48 Transfer res…" at bounding box center [728, 266] width 269 height 269
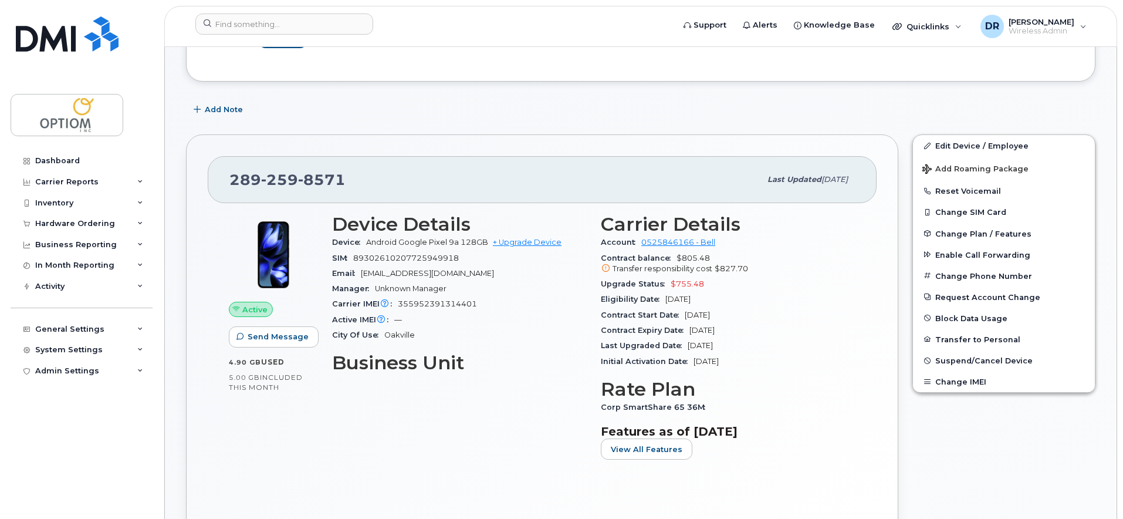
scroll to position [197, 0]
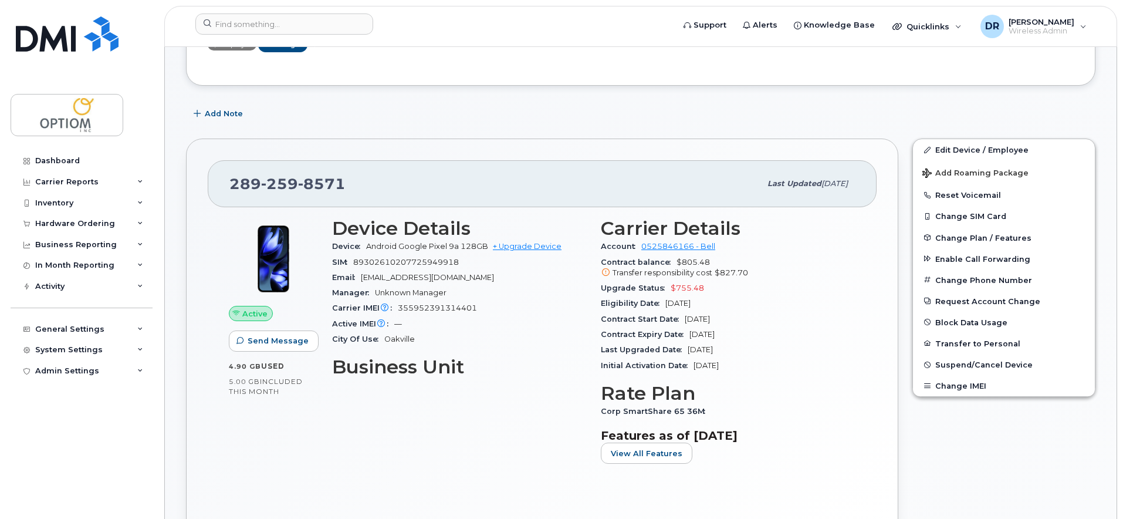
click at [665, 306] on span "Eligibility Date" at bounding box center [633, 303] width 65 height 9
drag, startPoint x: 607, startPoint y: 320, endPoint x: 735, endPoint y: 322, distance: 128.0
click at [735, 322] on div "Contract Start Date [DATE]" at bounding box center [728, 319] width 255 height 15
click at [715, 335] on span "Aug 05, 2028" at bounding box center [702, 334] width 25 height 9
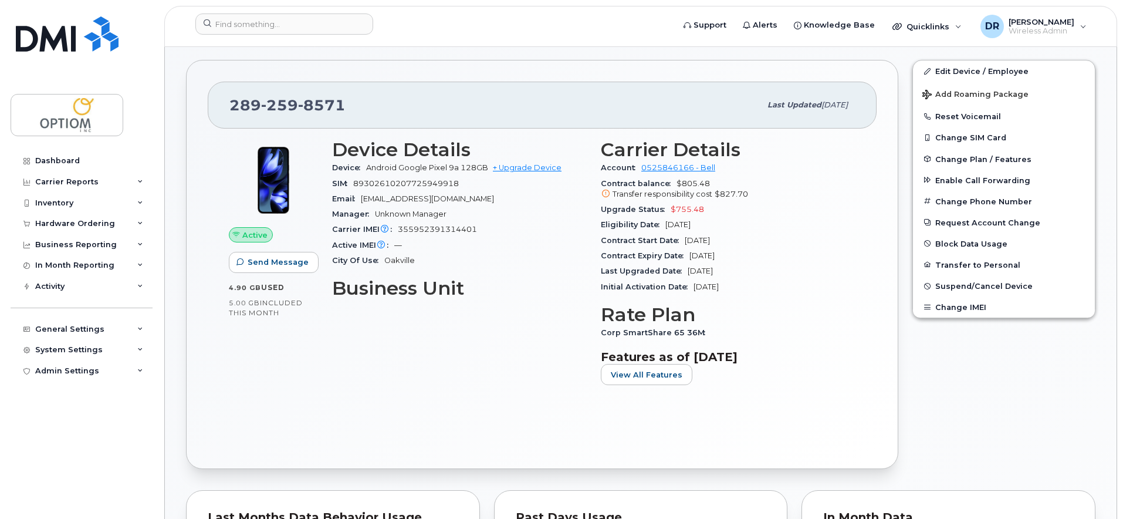
scroll to position [274, 0]
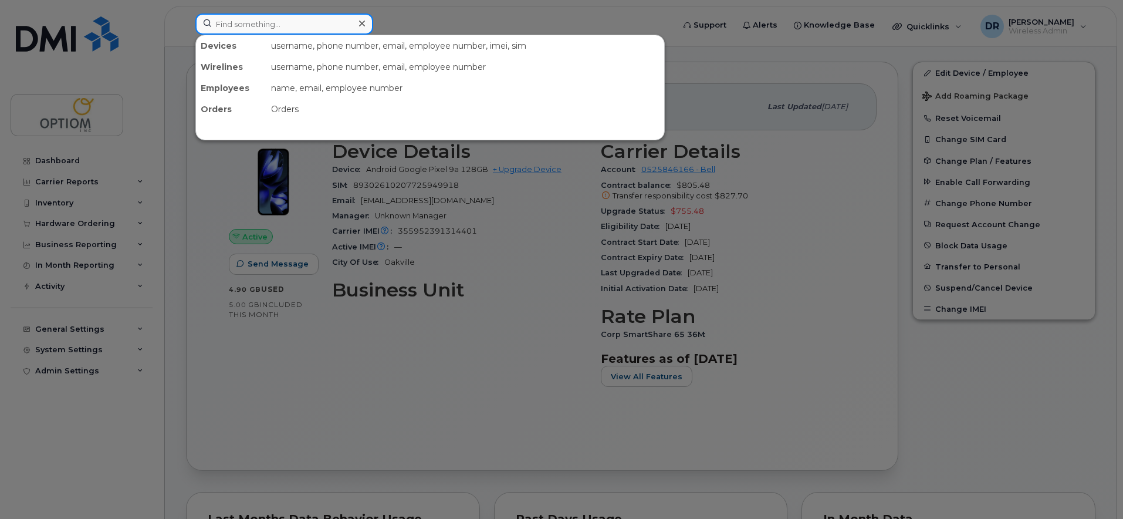
click at [293, 28] on input at bounding box center [284, 23] width 178 height 21
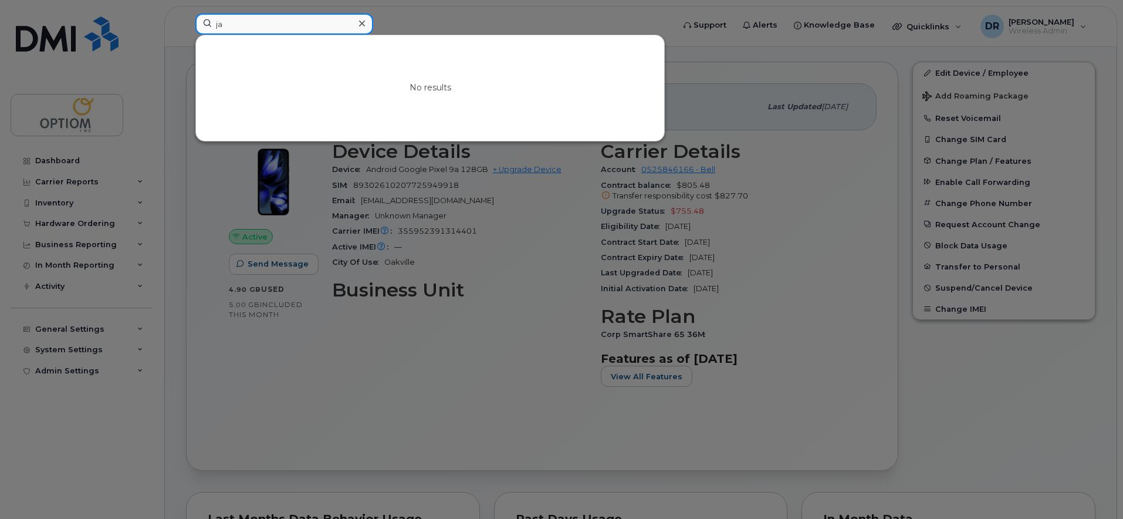
type input "j"
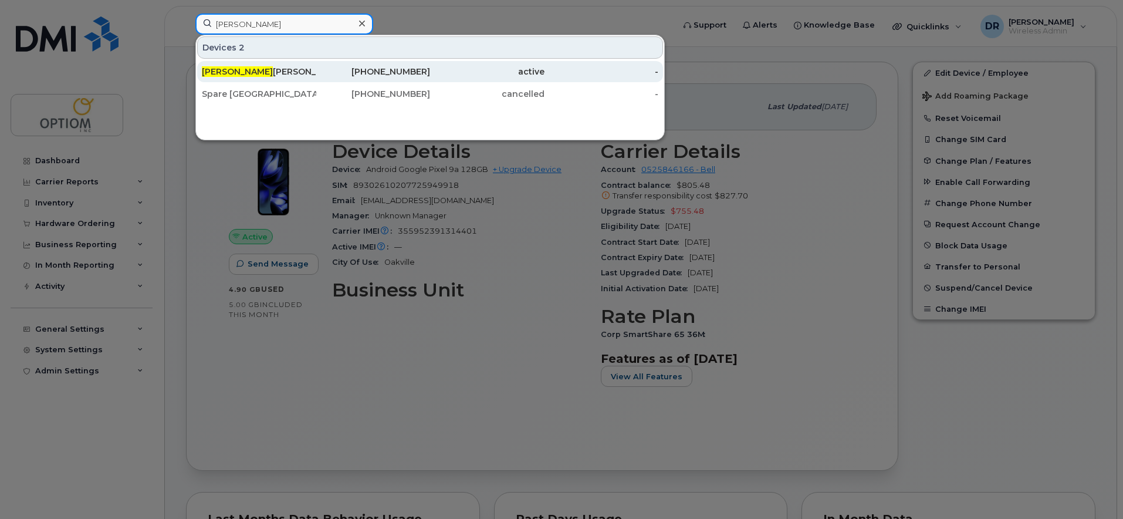
type input "vivian"
click at [267, 68] on div "Vivian Tran" at bounding box center [259, 72] width 114 height 12
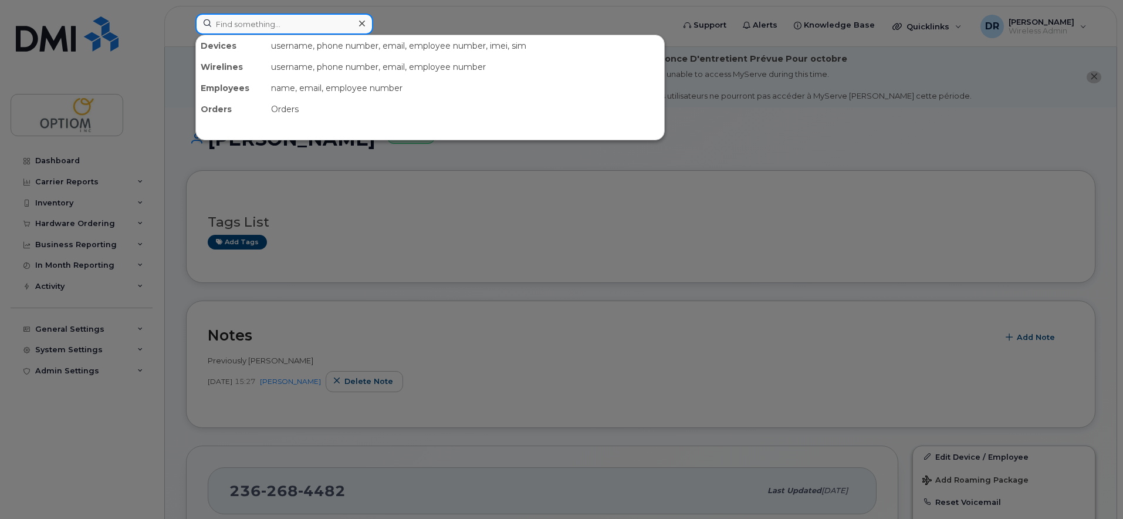
click at [293, 26] on input at bounding box center [284, 23] width 178 height 21
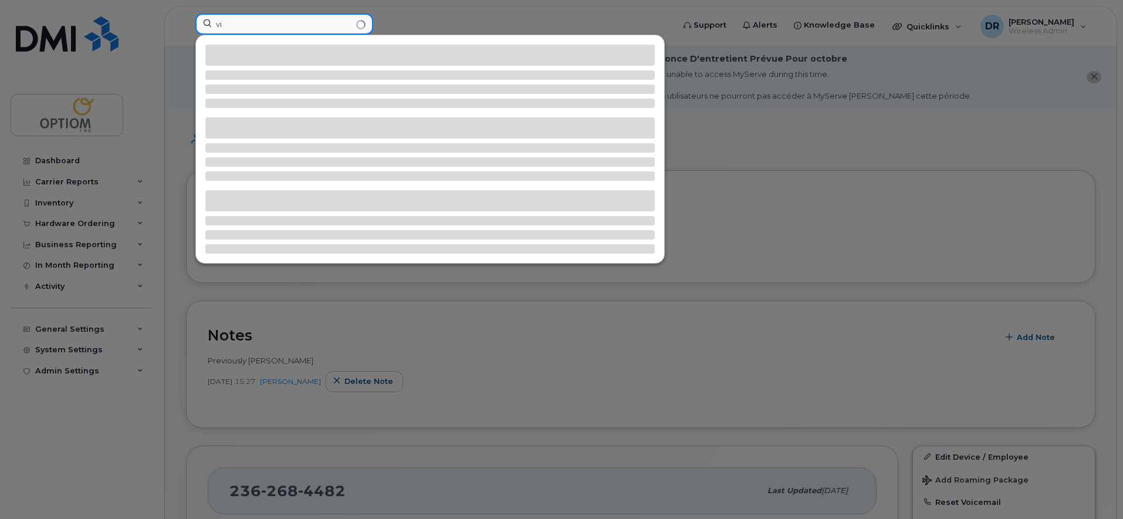
type input "v"
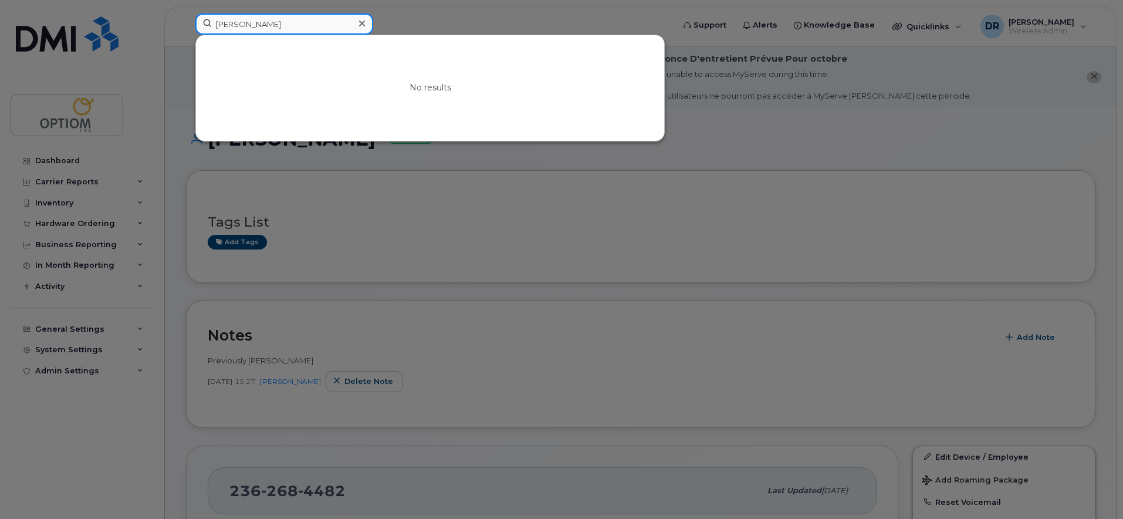
type input "J"
click at [630, 29] on div at bounding box center [561, 259] width 1123 height 519
